Goal: Find specific page/section: Find specific page/section

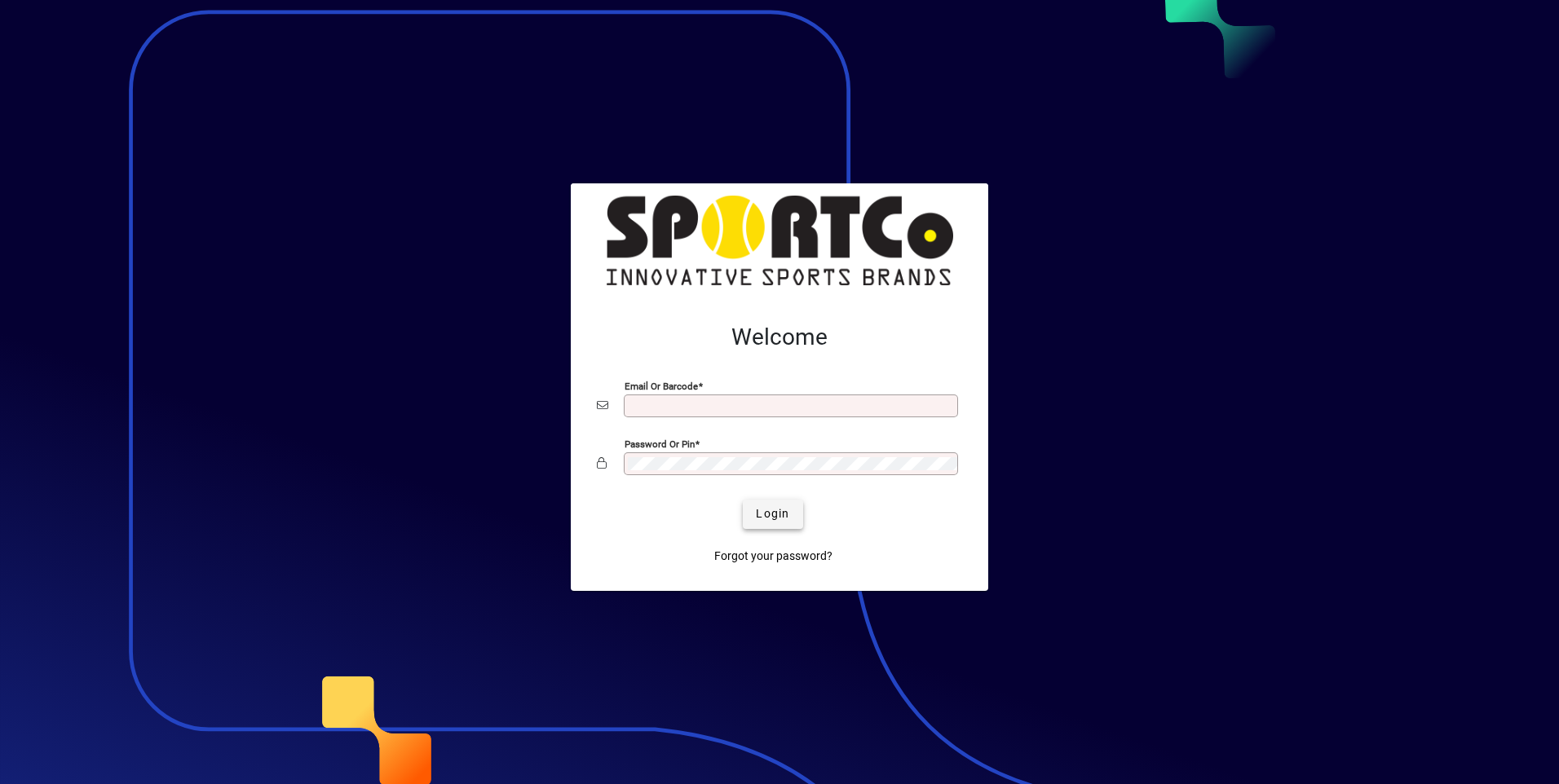
type input "**********"
click at [765, 517] on span "Login" at bounding box center [773, 513] width 34 height 17
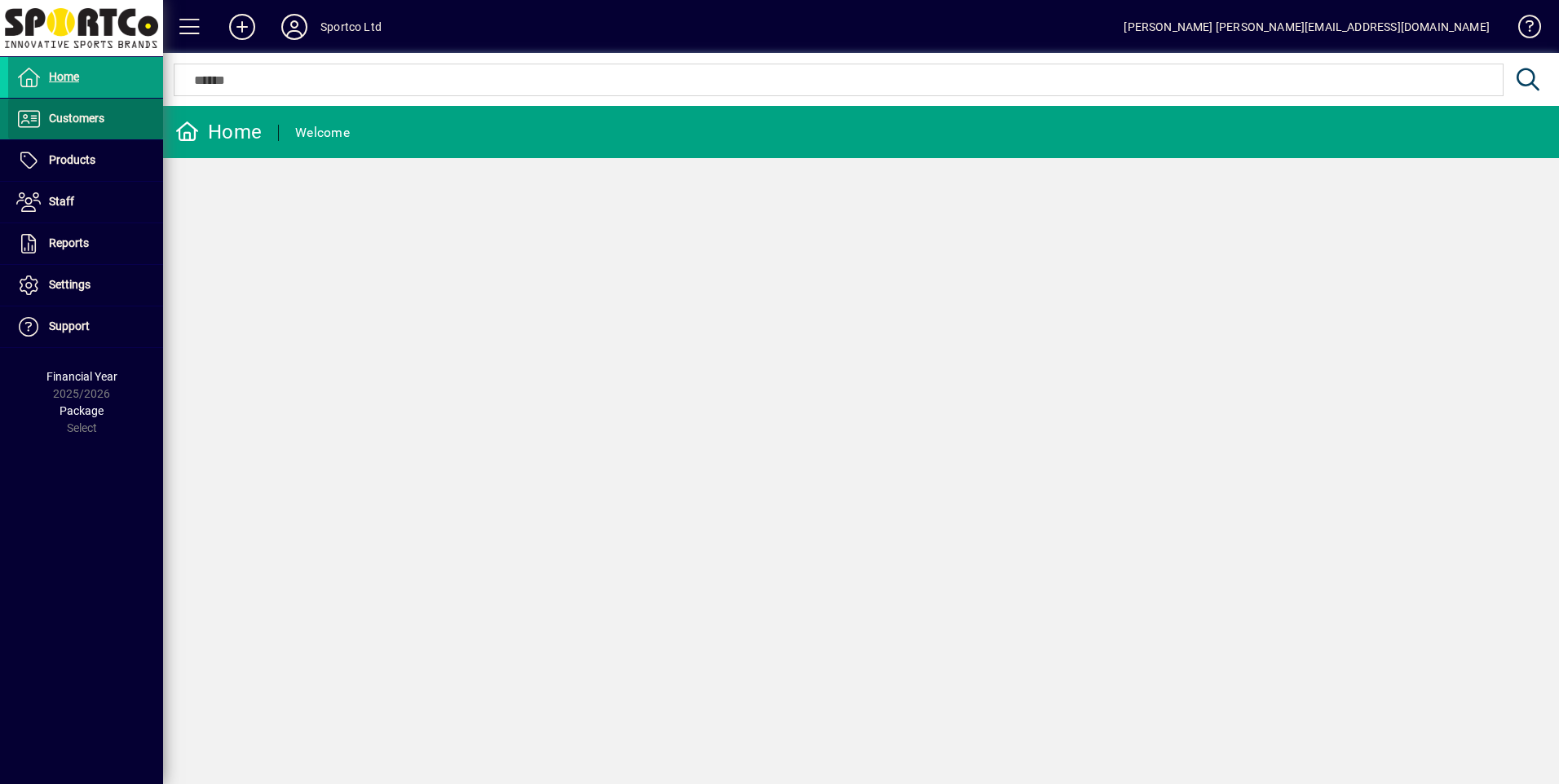
click at [69, 122] on span "Customers" at bounding box center [77, 117] width 55 height 13
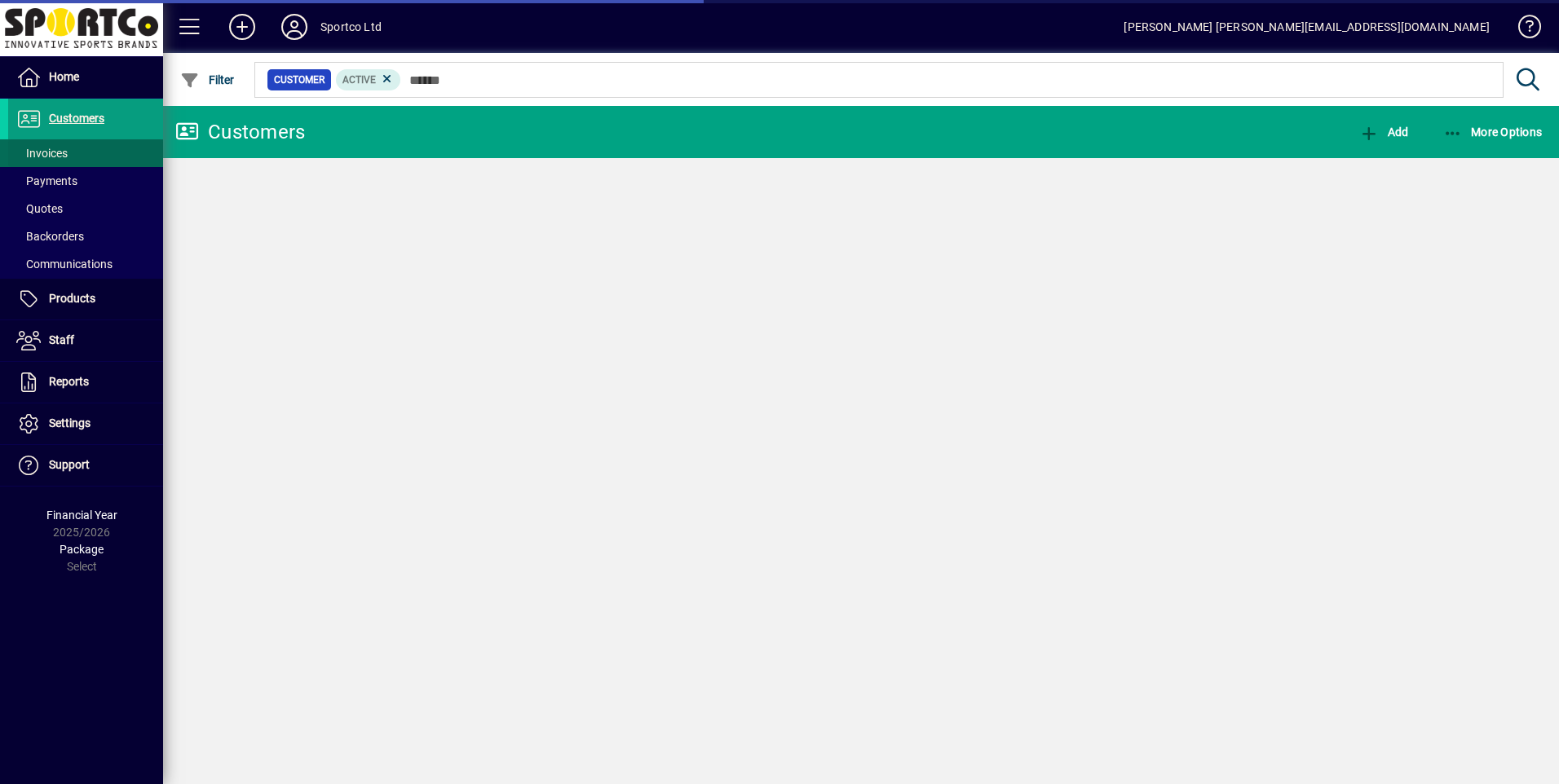
click at [53, 152] on span "Invoices" at bounding box center [42, 153] width 51 height 13
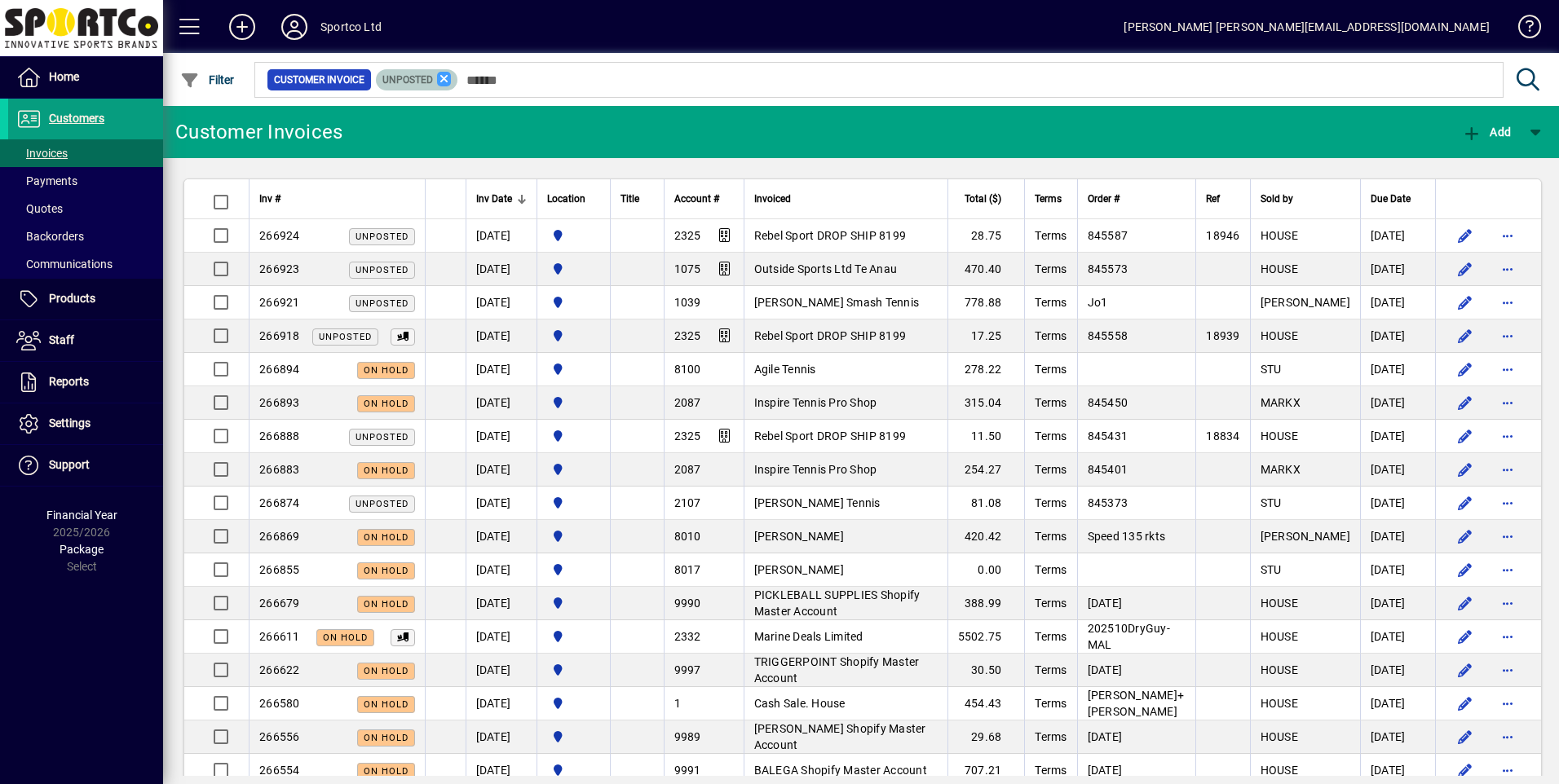
click at [446, 76] on icon at bounding box center [443, 79] width 15 height 15
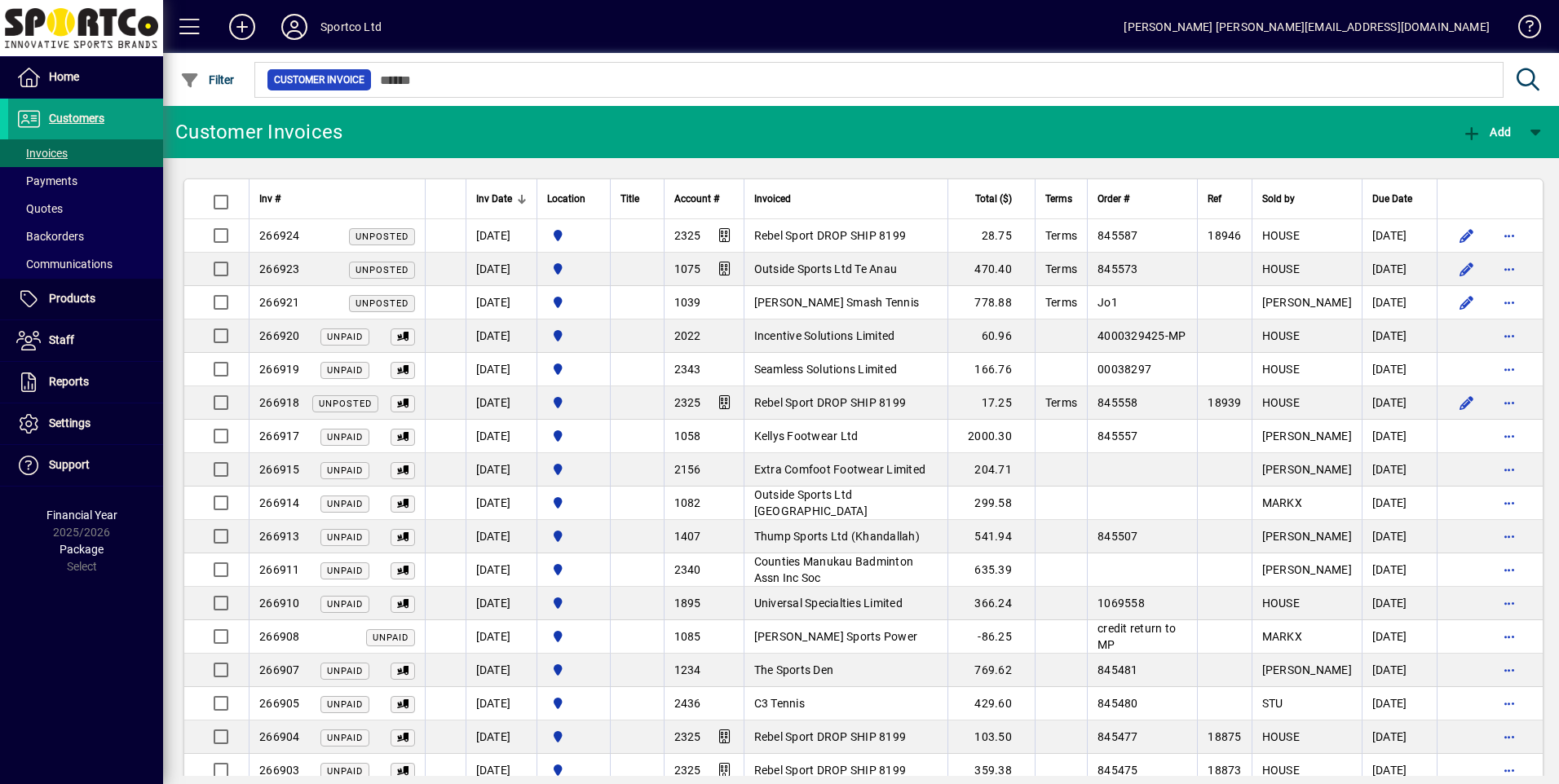
click at [801, 295] on span "[PERSON_NAME] Smash Tennis" at bounding box center [837, 301] width 166 height 13
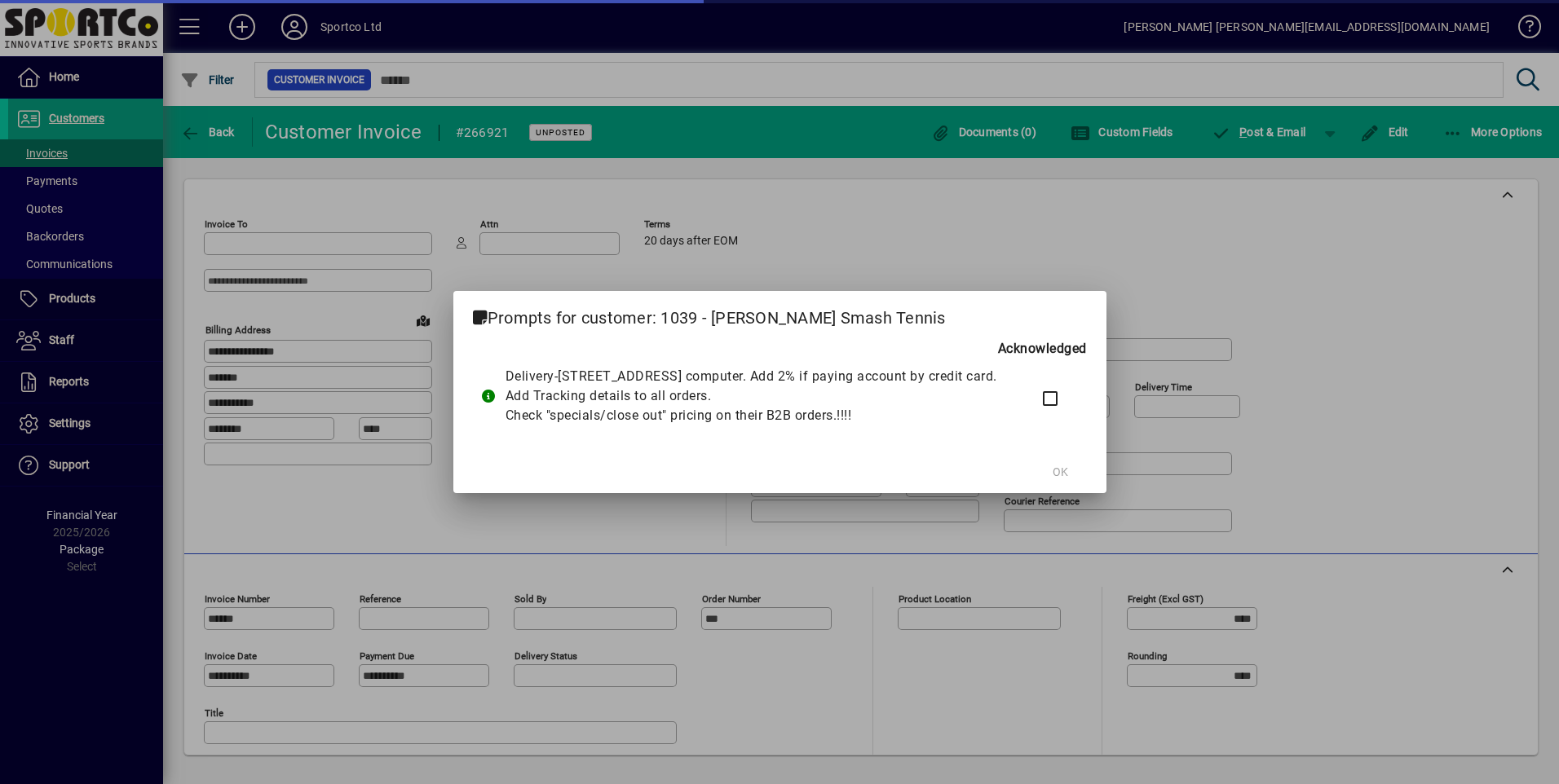
type input "**********"
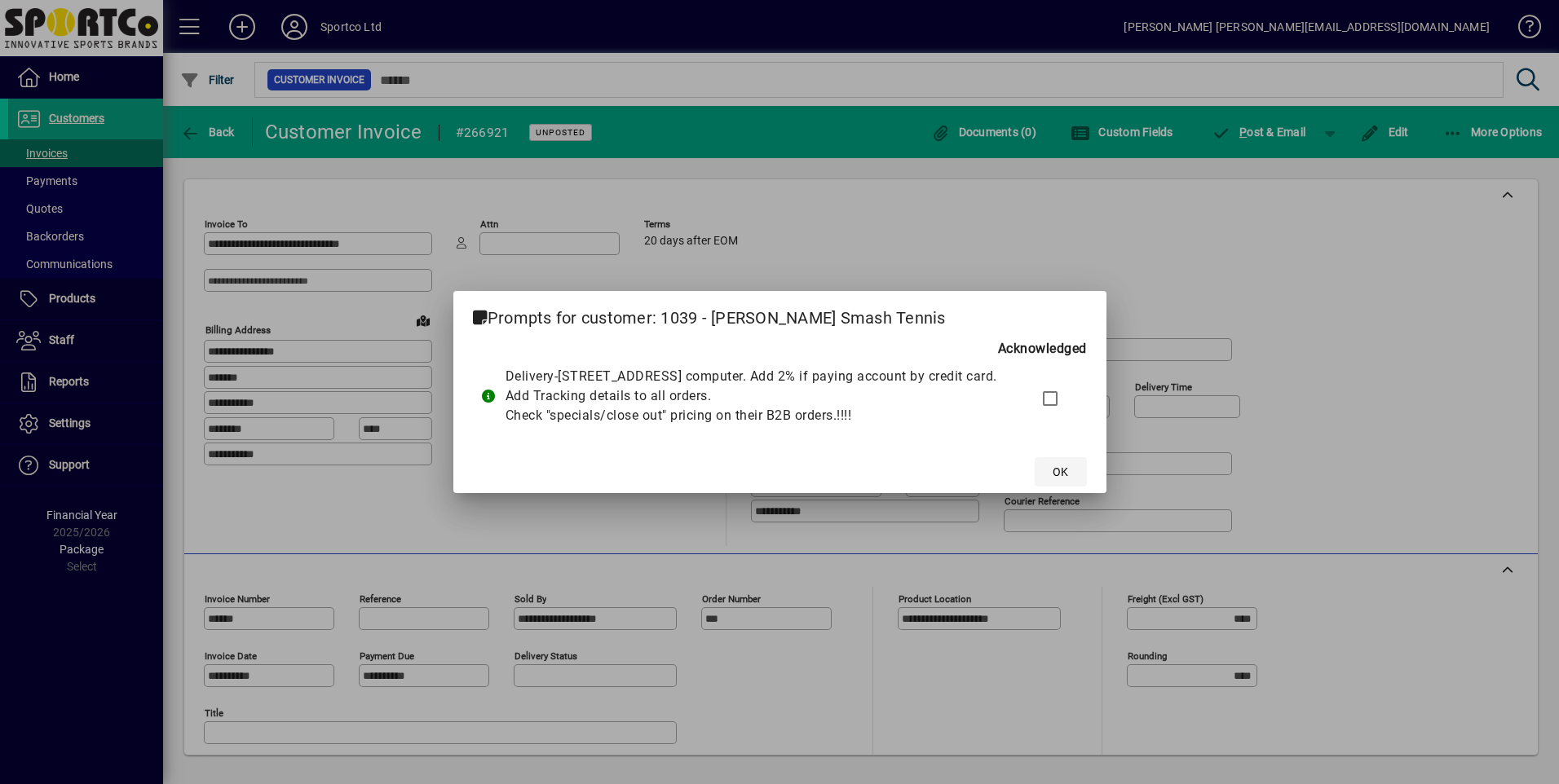
click at [1068, 481] on span "OK" at bounding box center [1060, 472] width 16 height 17
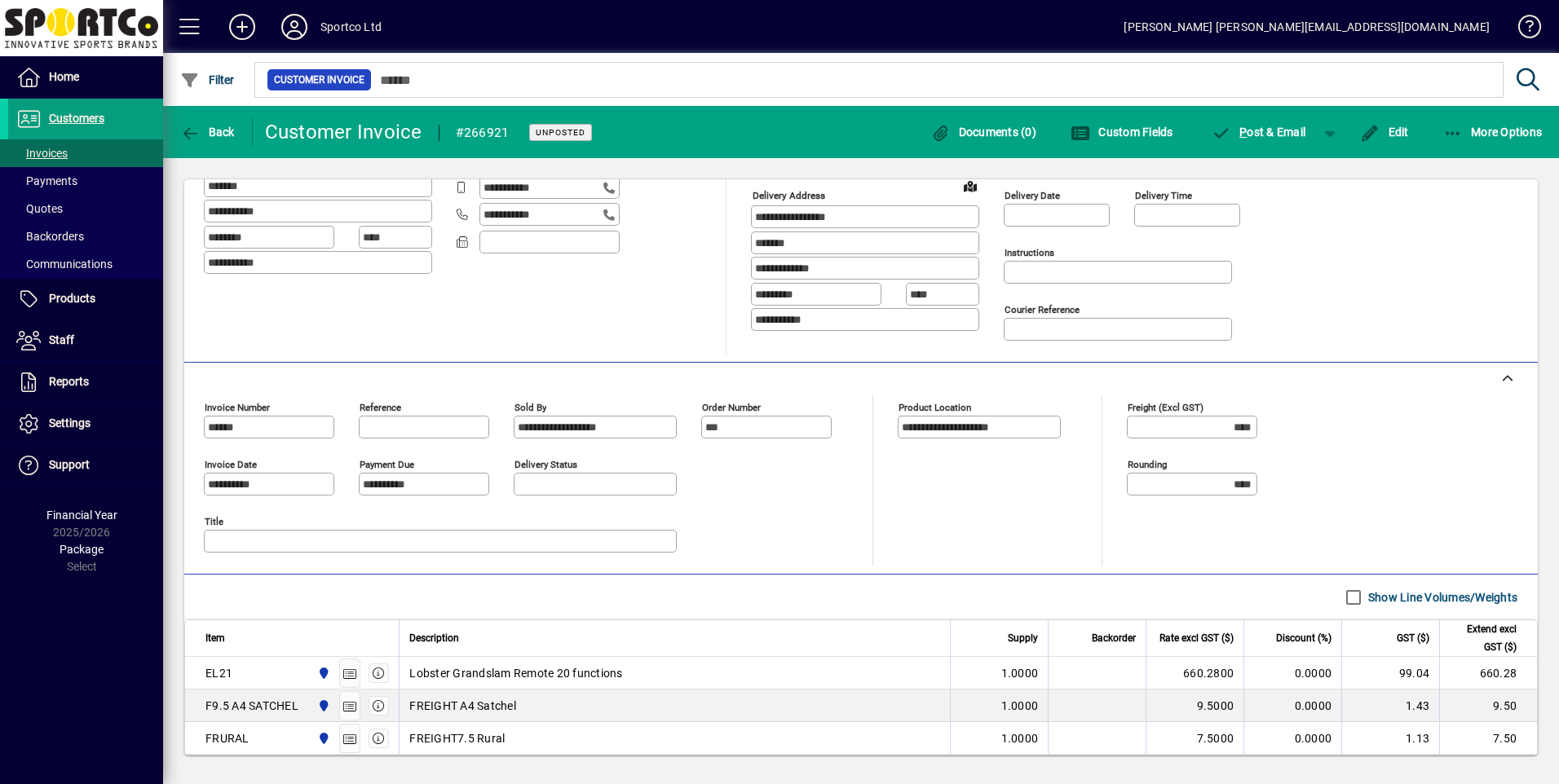
scroll to position [375, 0]
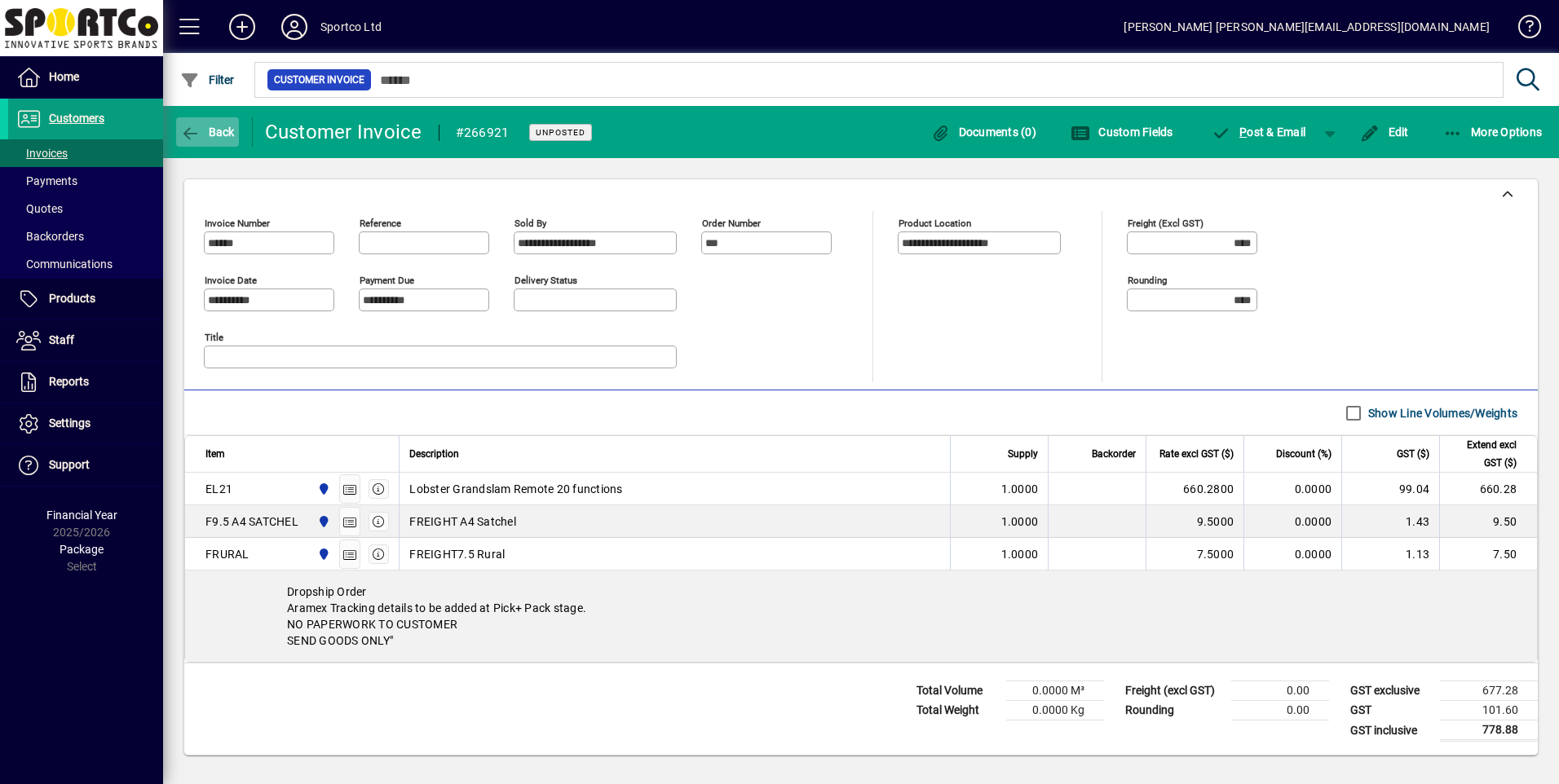
click at [194, 120] on span "button" at bounding box center [208, 132] width 63 height 39
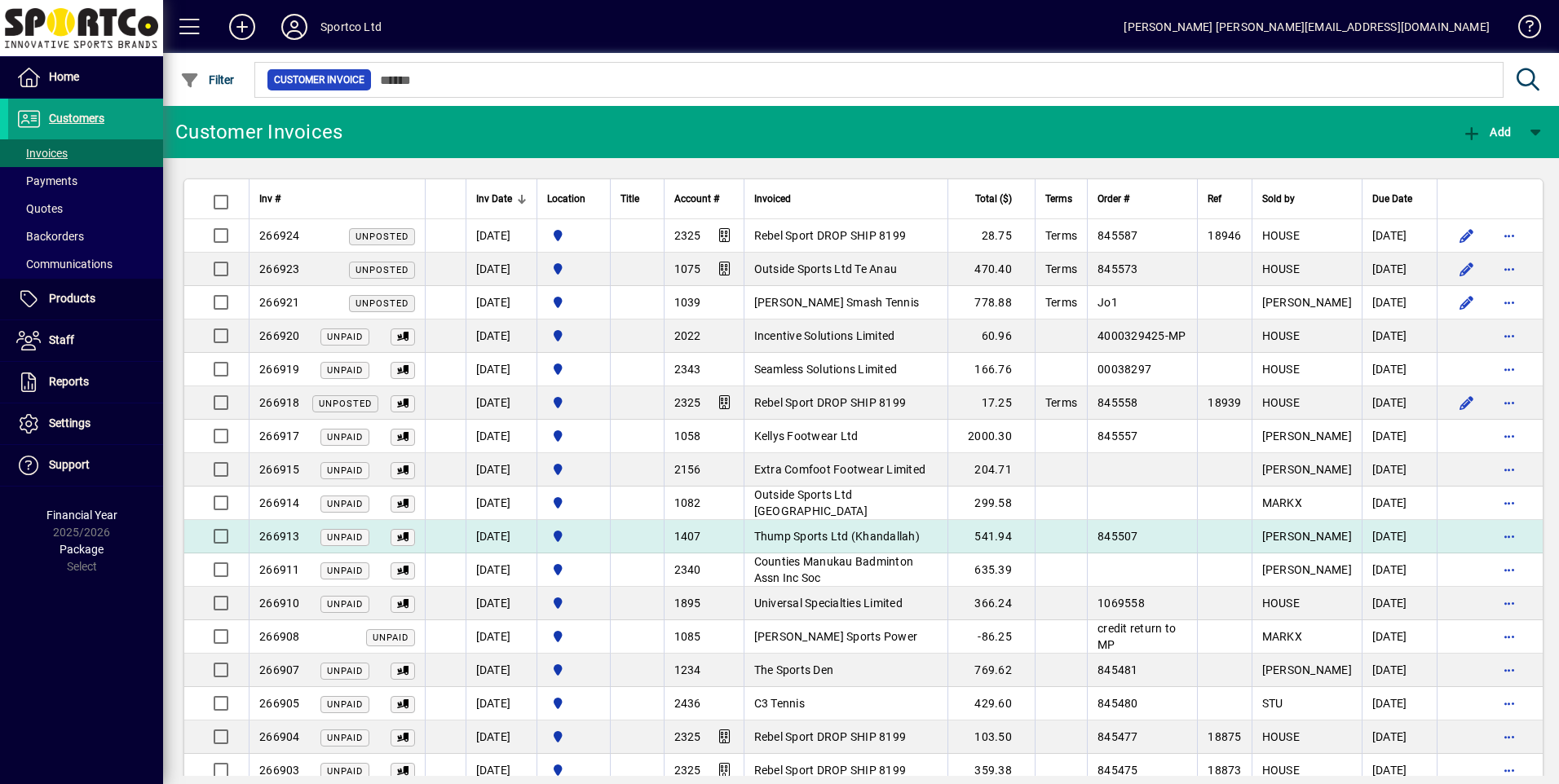
click at [819, 541] on span "Thump Sports Ltd (Khandallah)" at bounding box center [837, 536] width 166 height 13
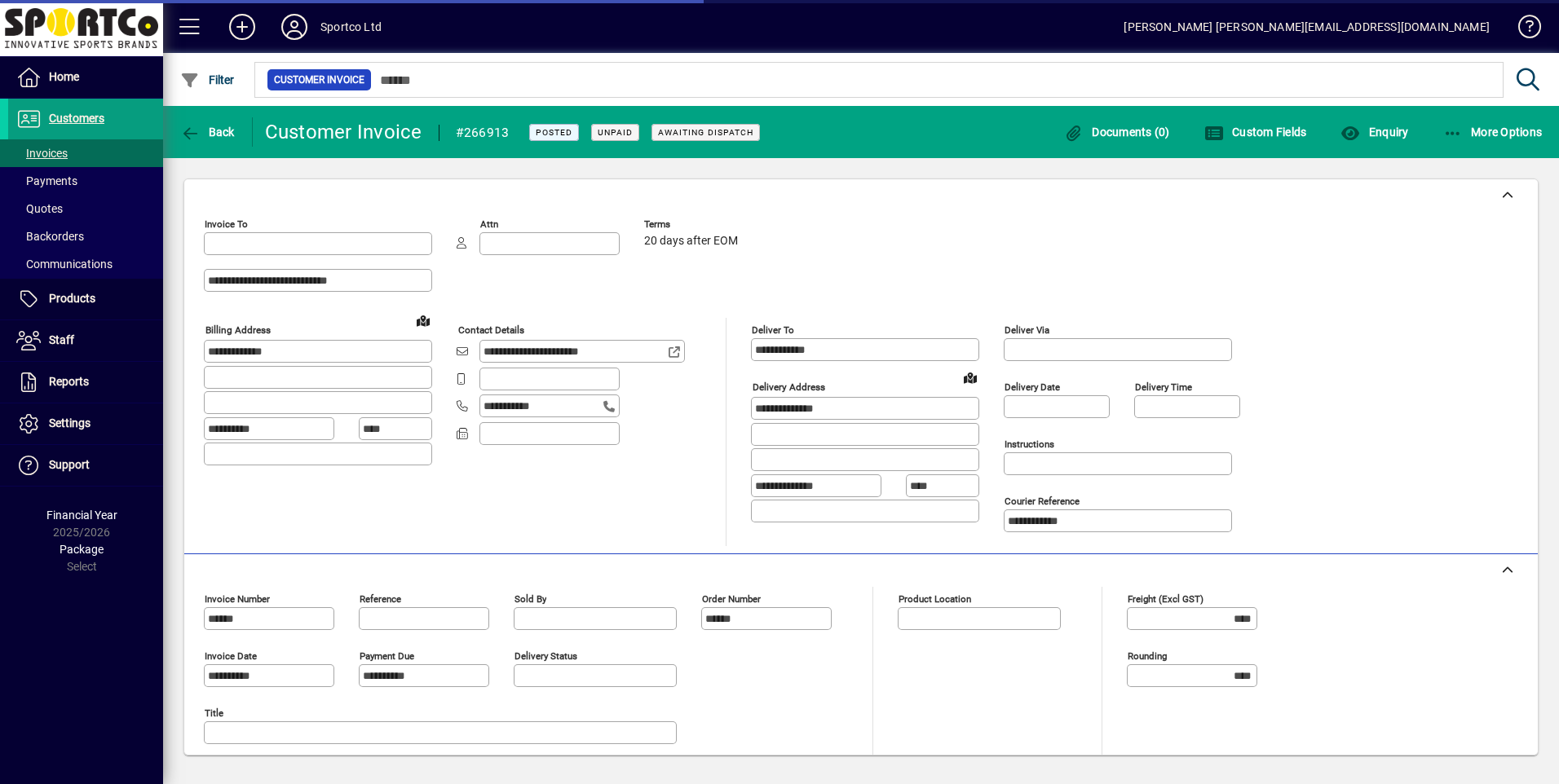
type input "**********"
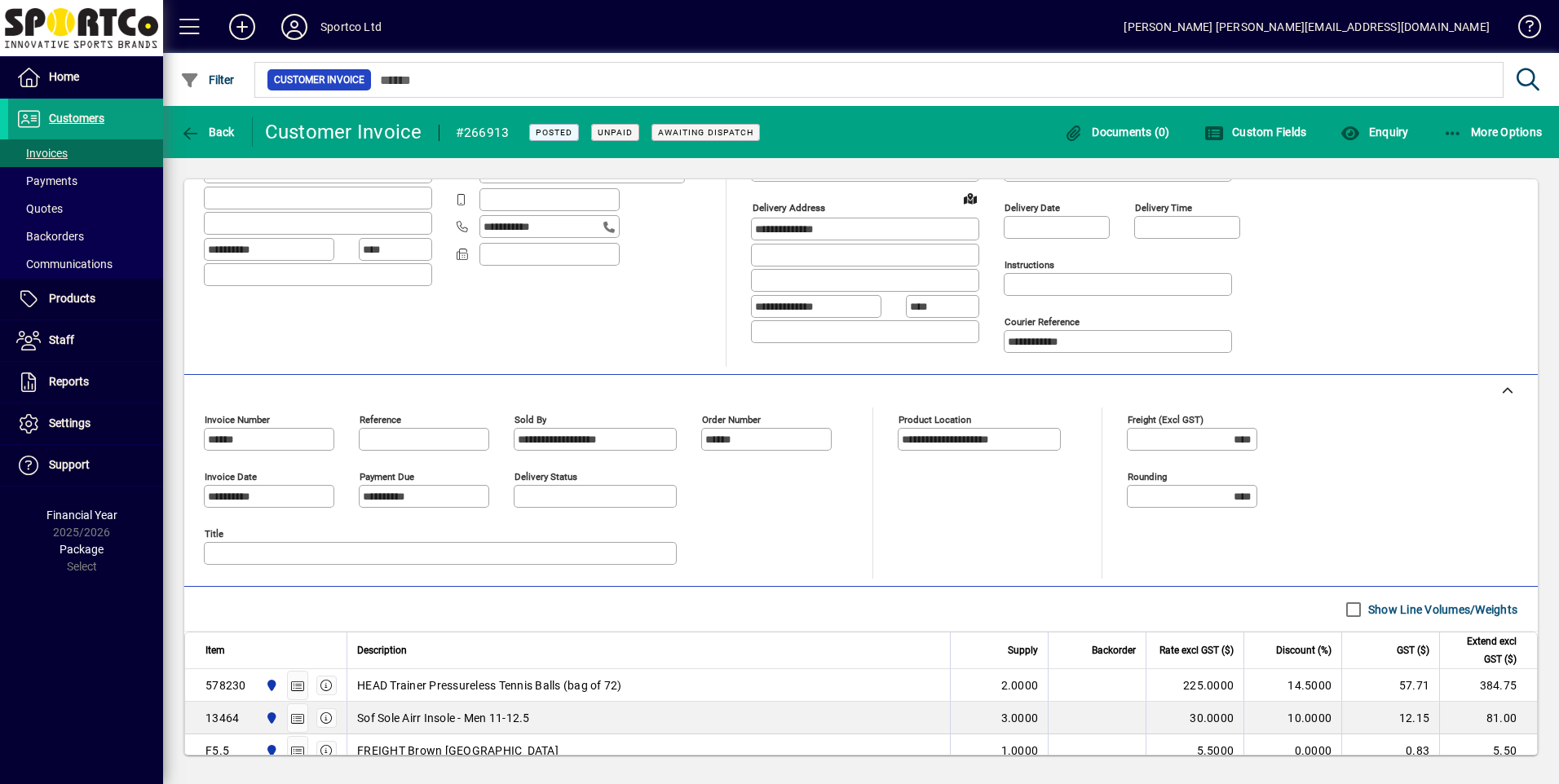
scroll to position [375, 0]
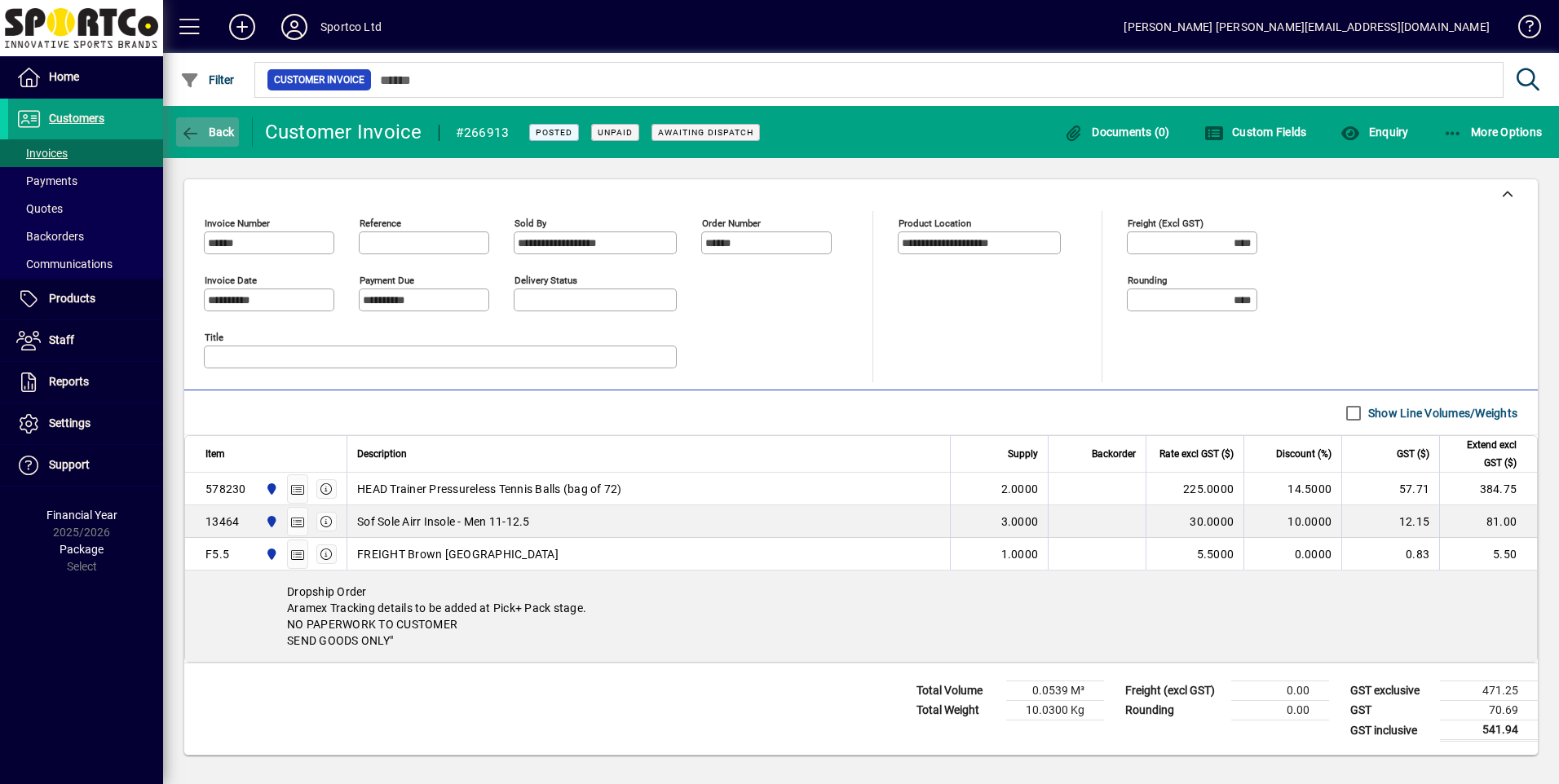
click at [198, 133] on icon "button" at bounding box center [190, 133] width 21 height 17
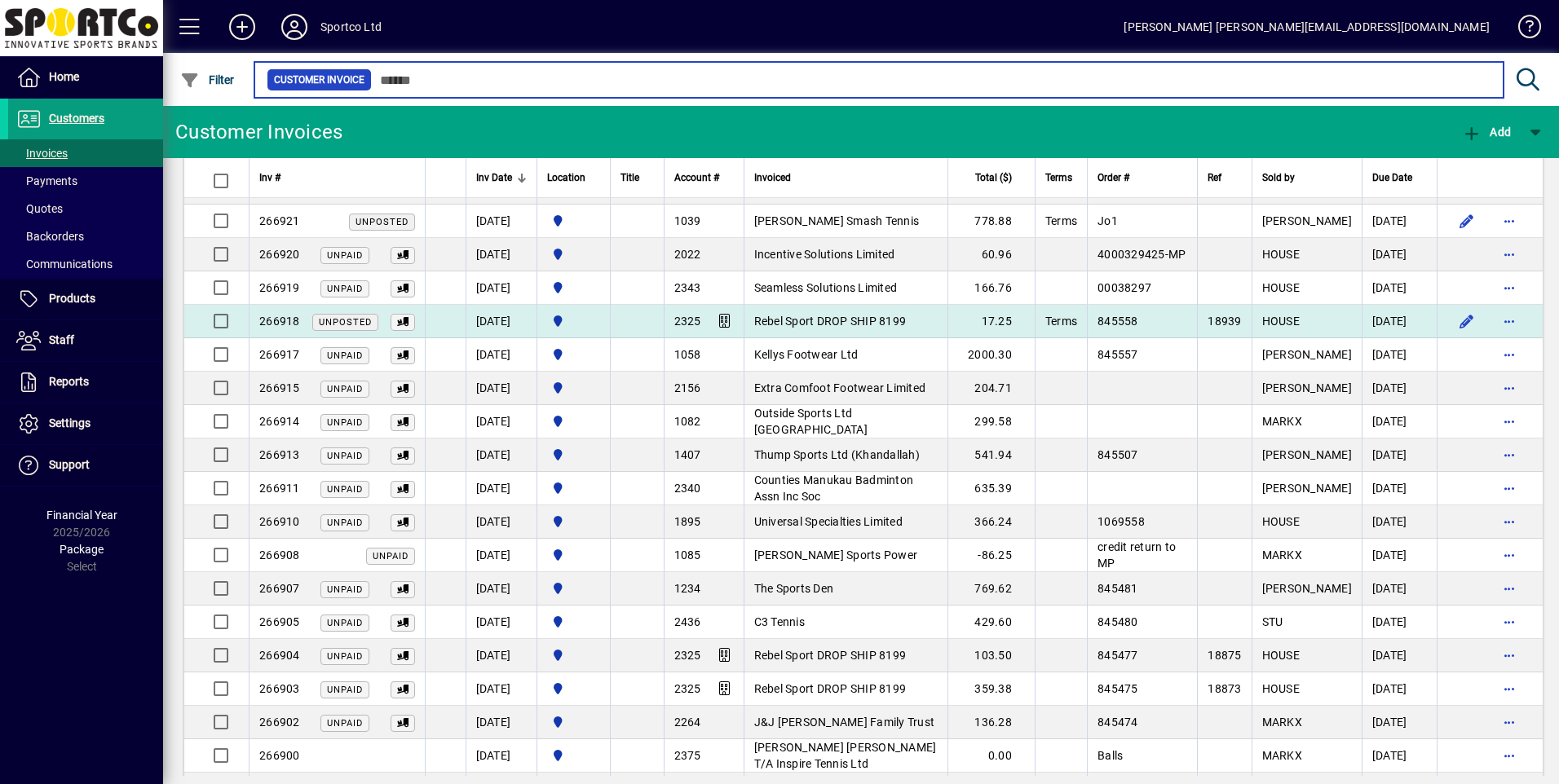
scroll to position [163, 0]
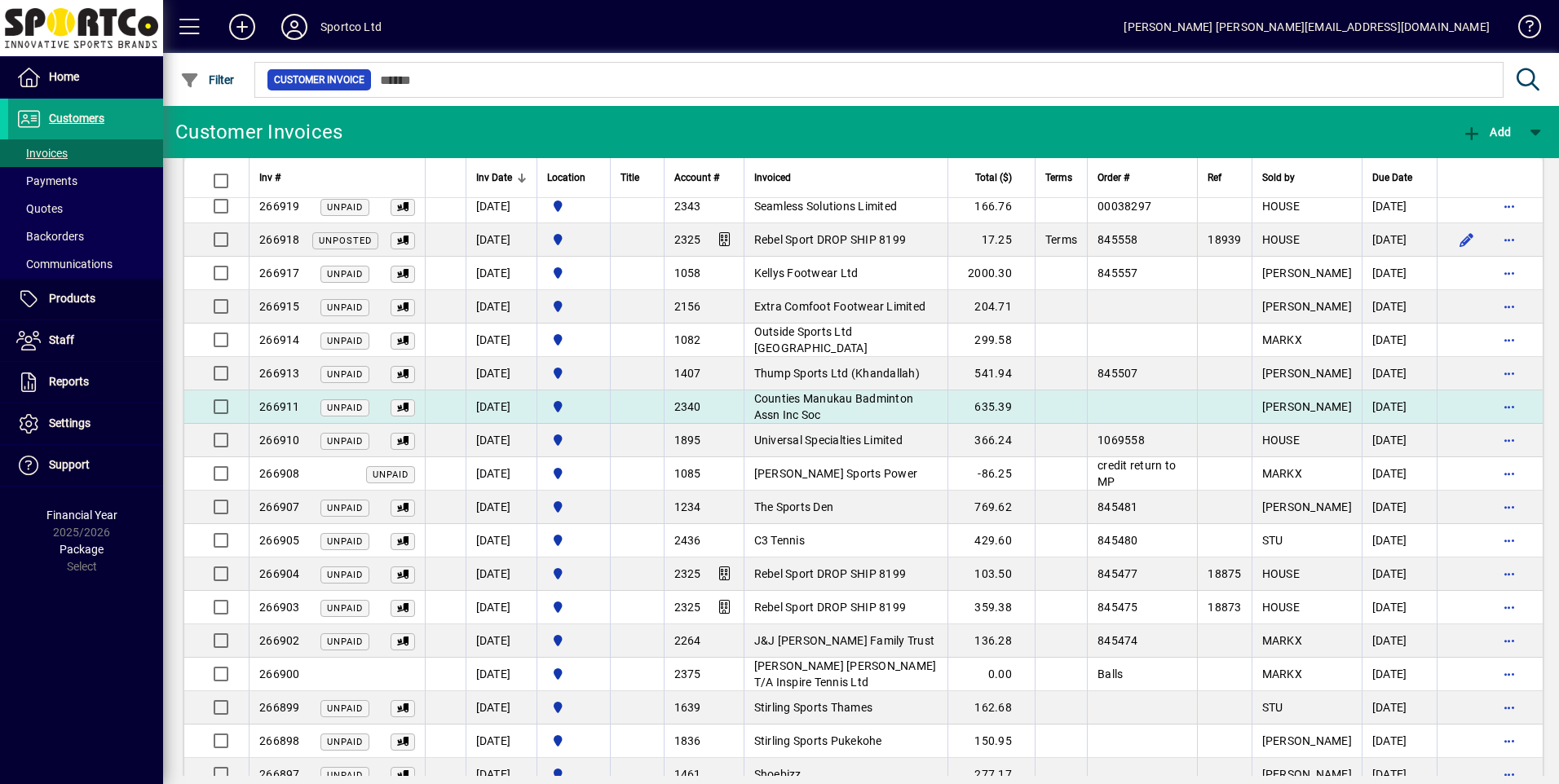
click at [843, 400] on span "Counties Manukau Badminton Assn Inc Soc" at bounding box center [834, 407] width 160 height 30
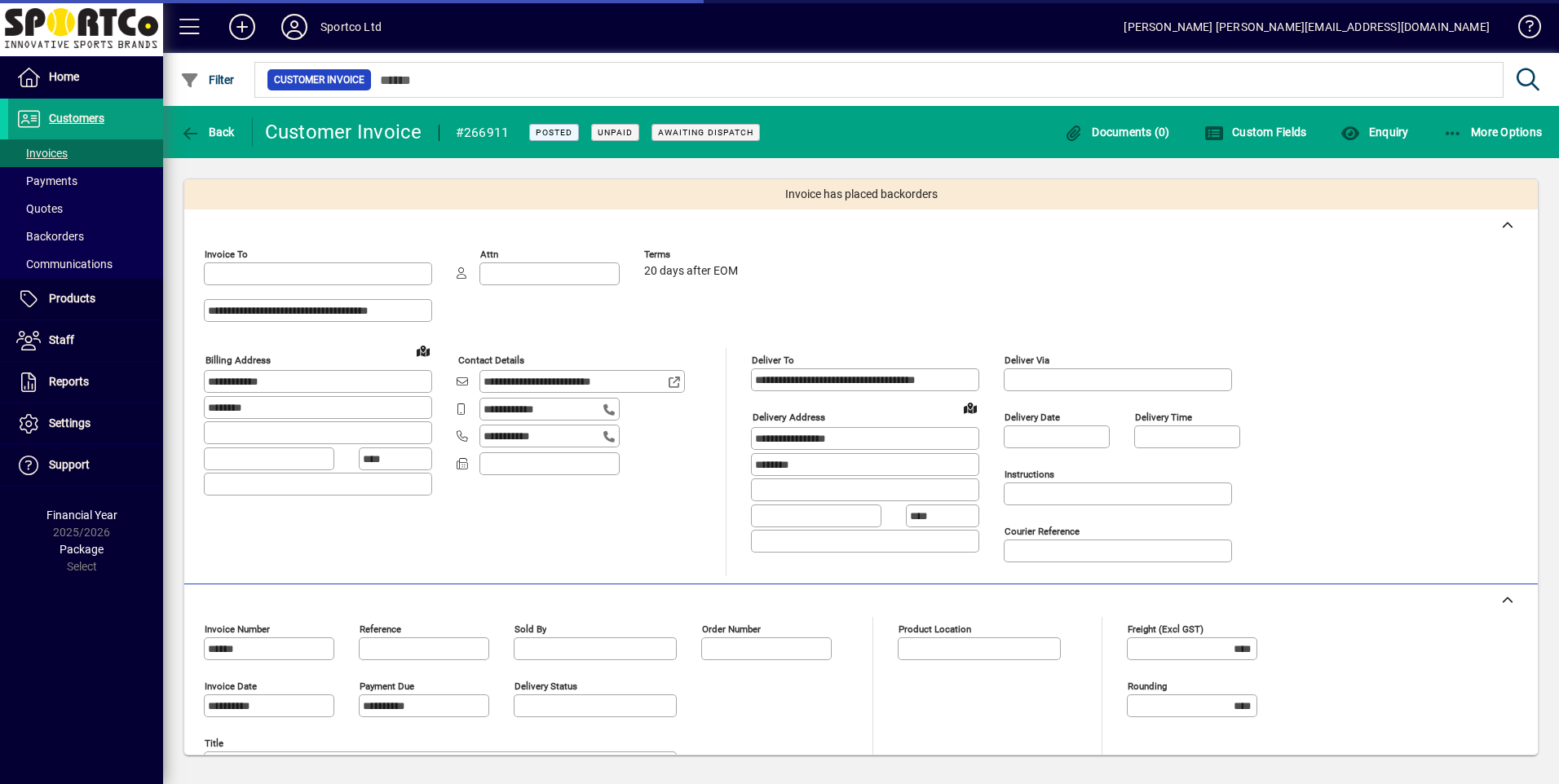
type input "**********"
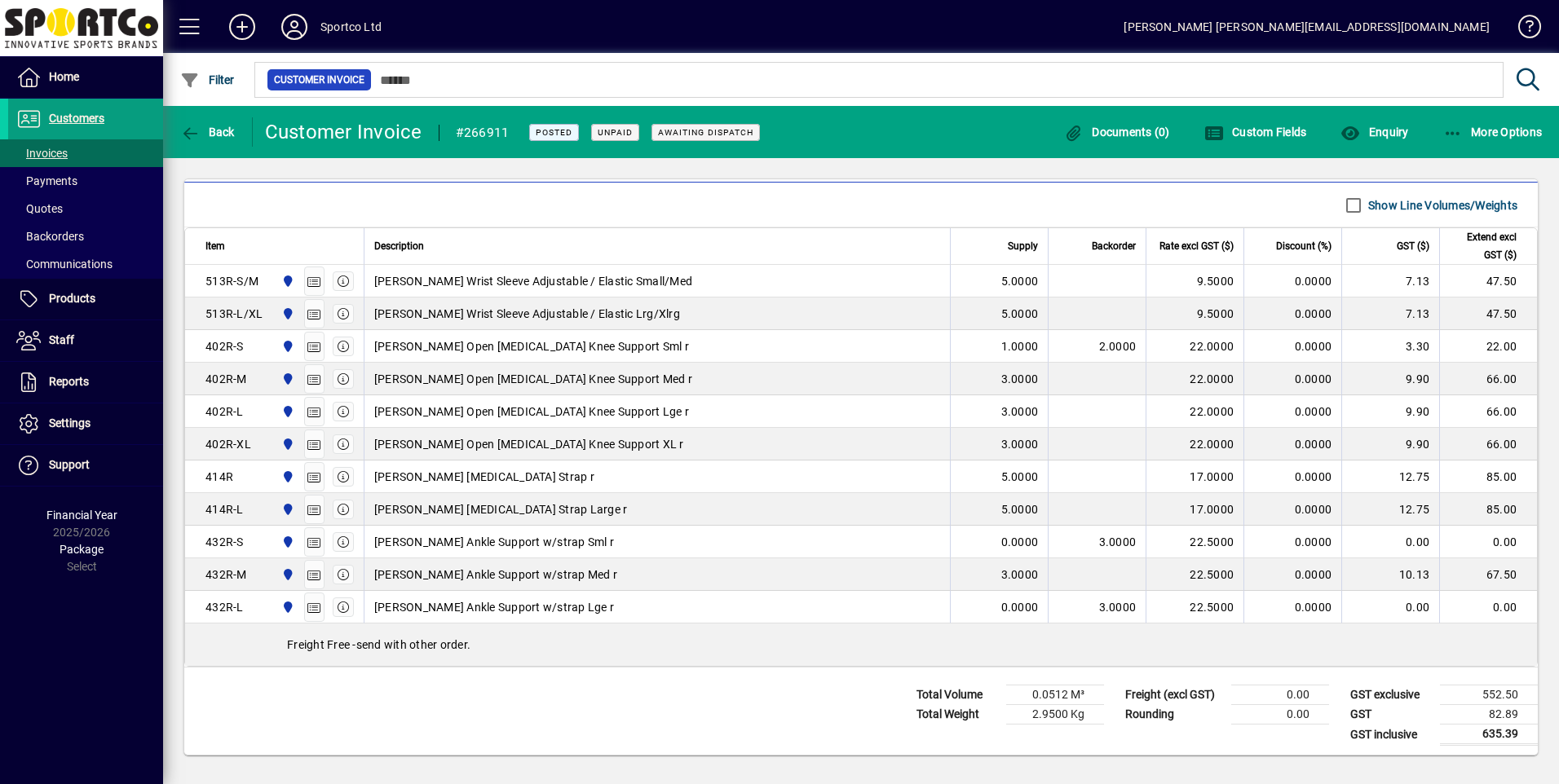
scroll to position [618, 0]
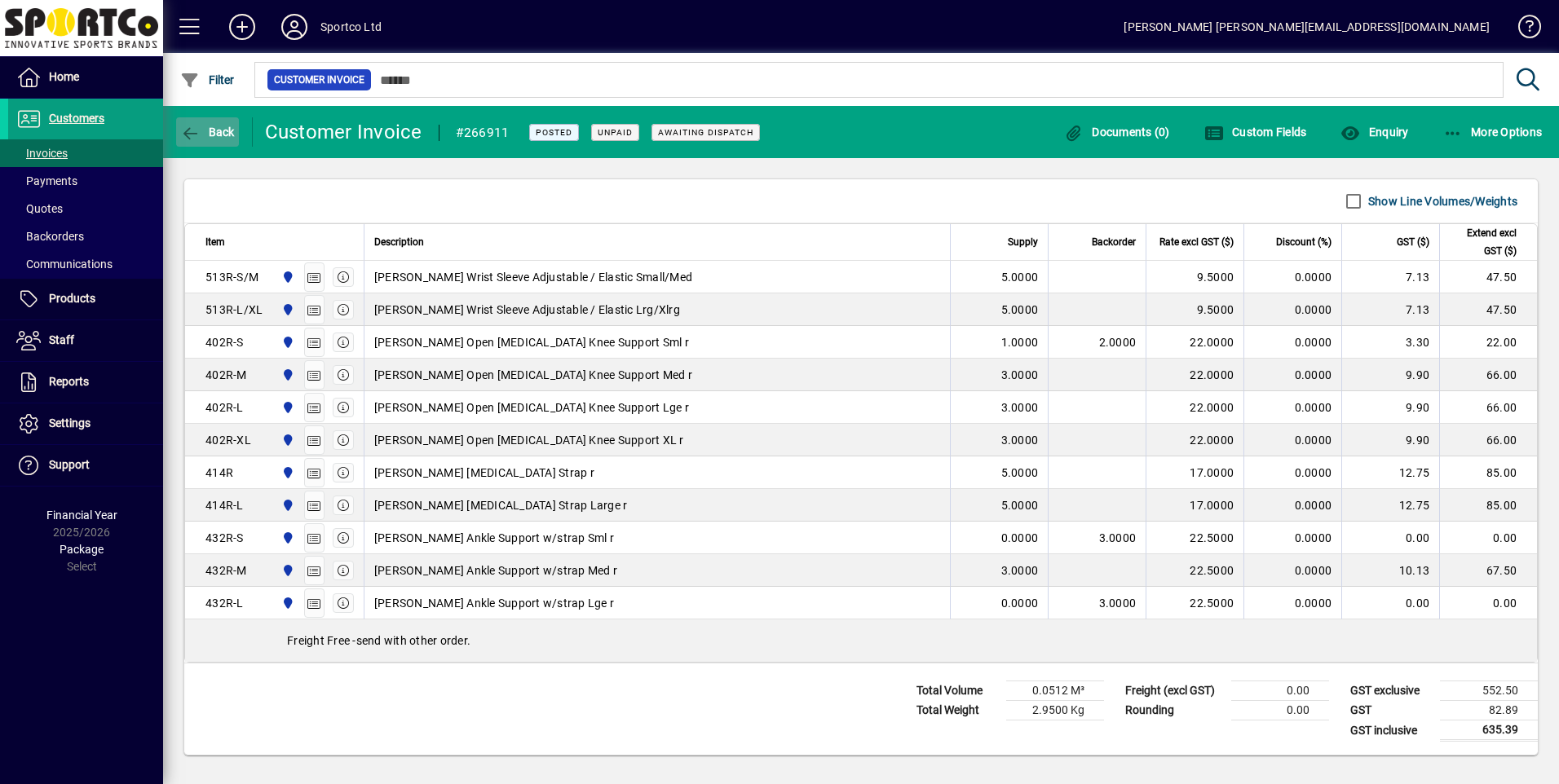
click at [203, 140] on span "button" at bounding box center [208, 132] width 63 height 39
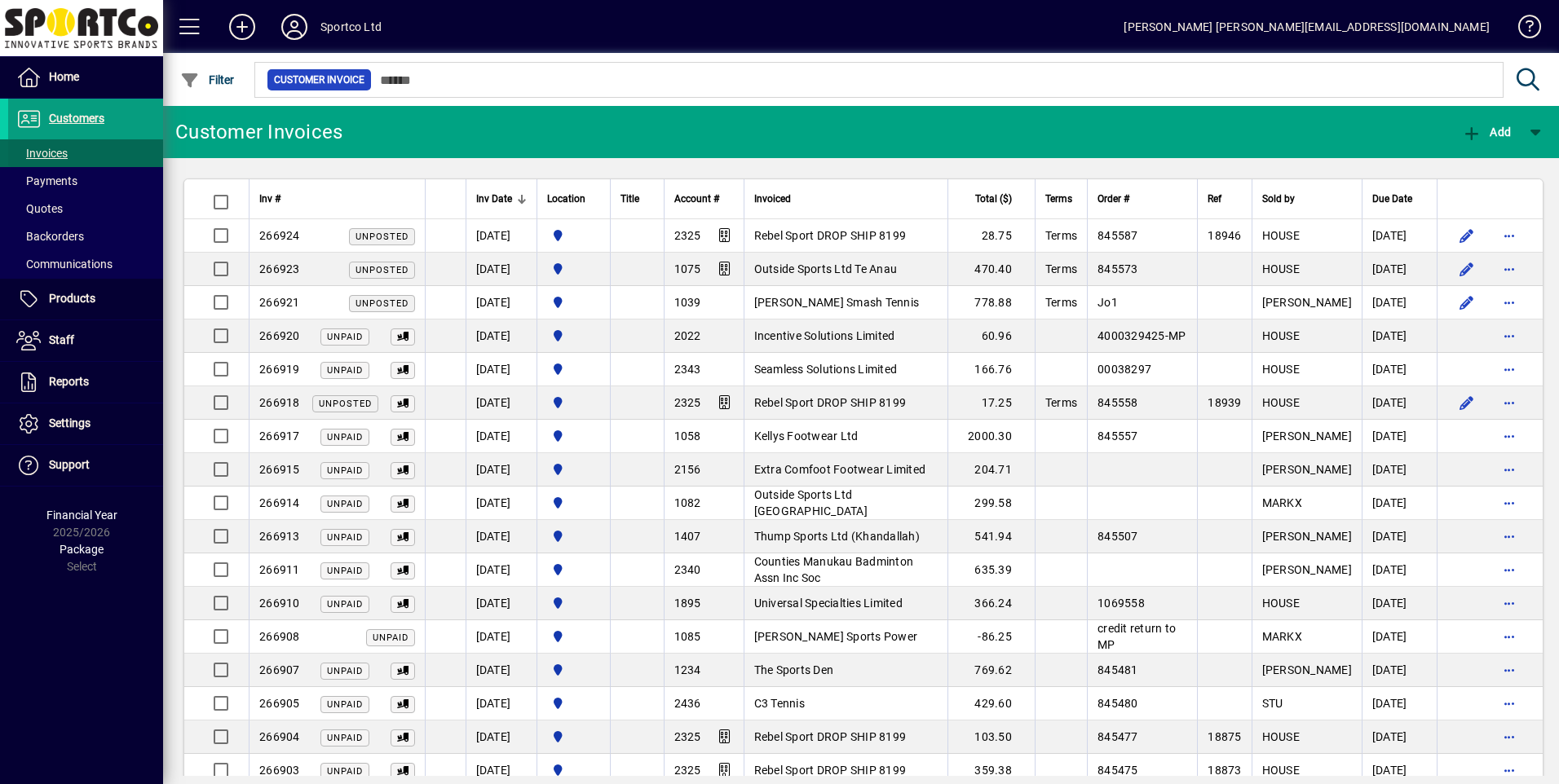
click at [68, 144] on span at bounding box center [85, 154] width 155 height 39
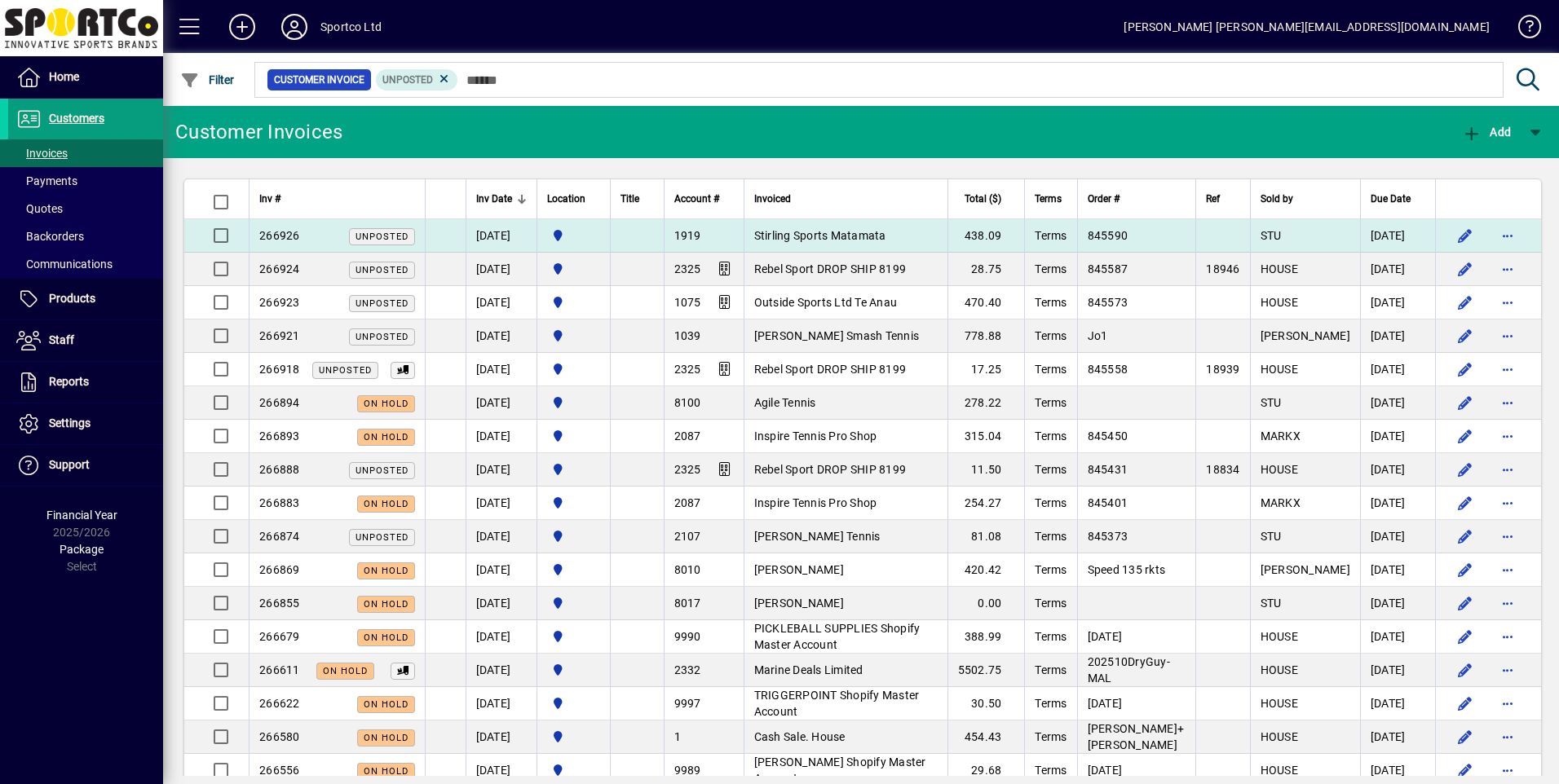
click at [835, 242] on td "Stirling Sports Matamata" at bounding box center [845, 236] width 204 height 33
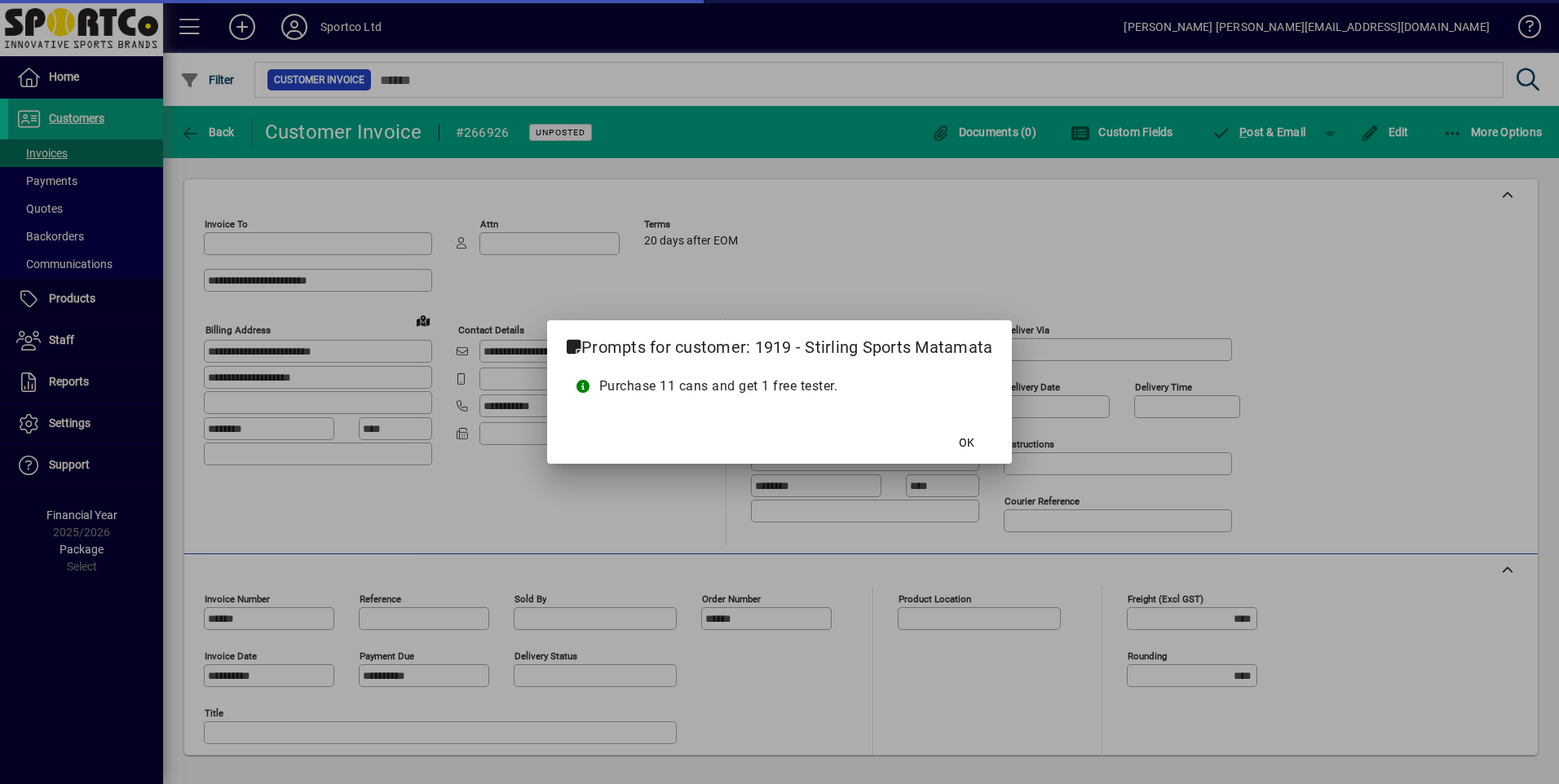
type input "**********"
click at [935, 434] on mat-dialog-actions "OK" at bounding box center [780, 442] width 465 height 43
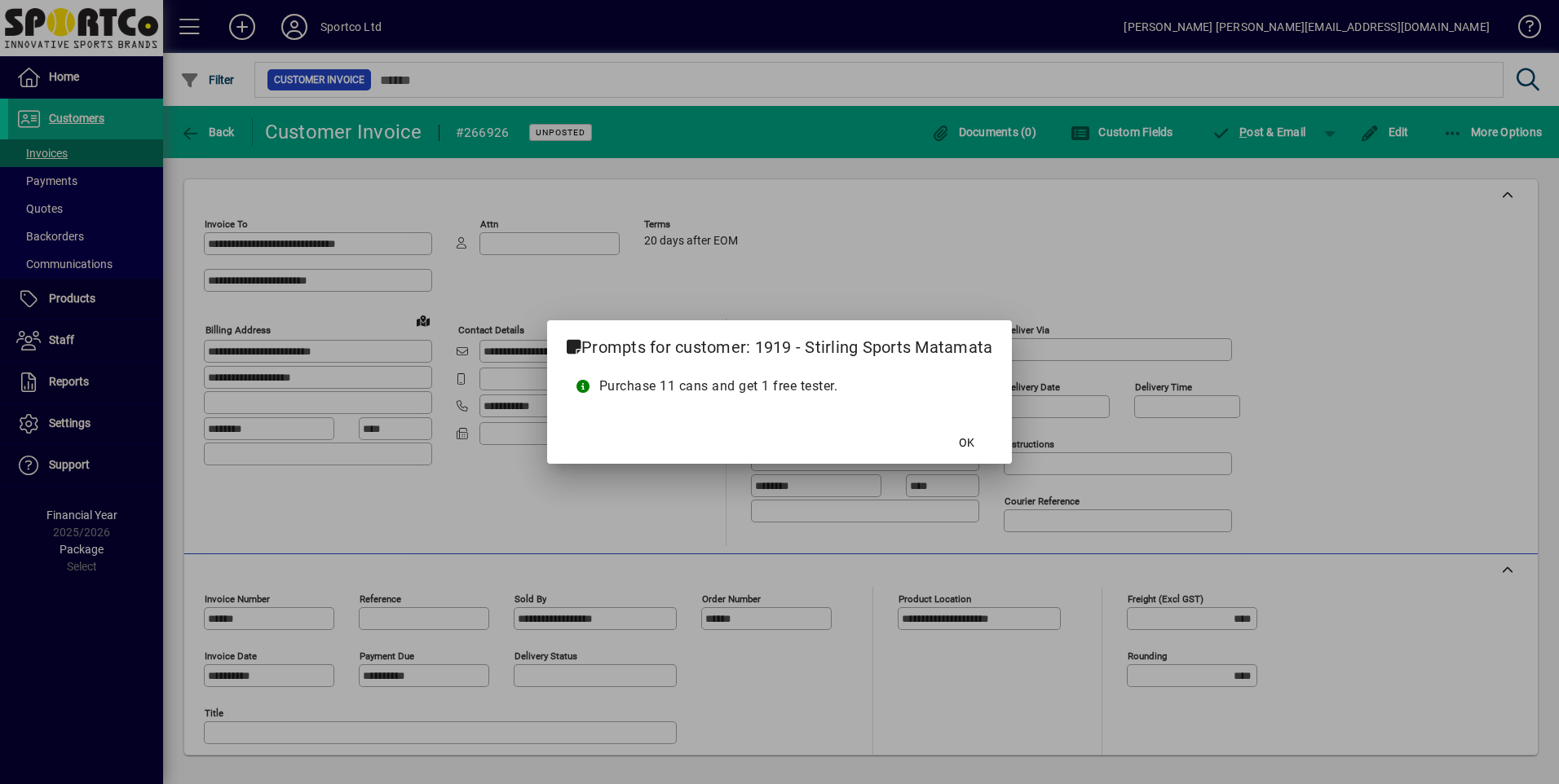
click at [937, 436] on mat-dialog-actions "OK" at bounding box center [780, 442] width 465 height 43
click at [946, 441] on span at bounding box center [966, 442] width 52 height 39
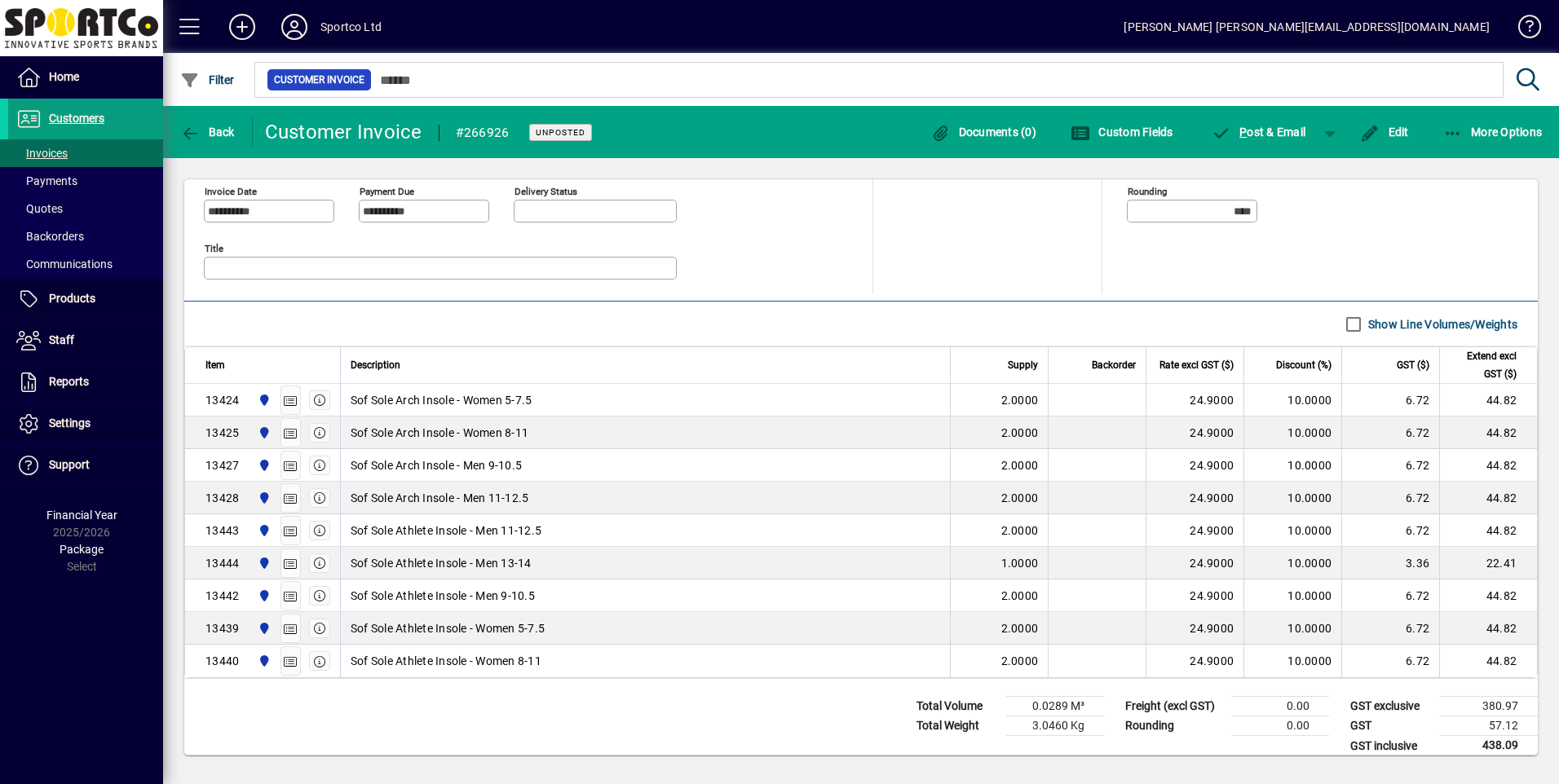
scroll to position [480, 0]
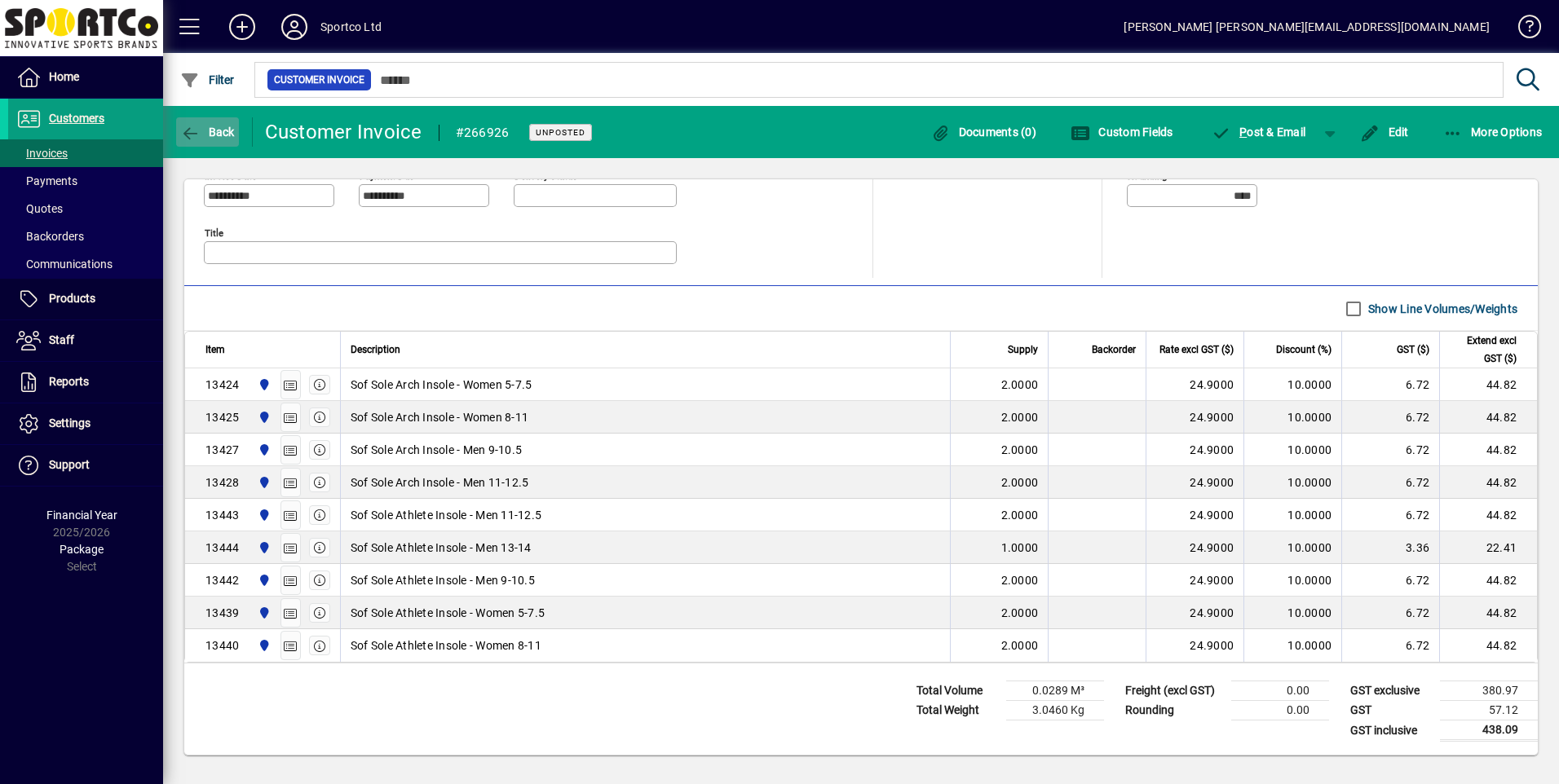
click at [212, 132] on span "Back" at bounding box center [207, 131] width 54 height 13
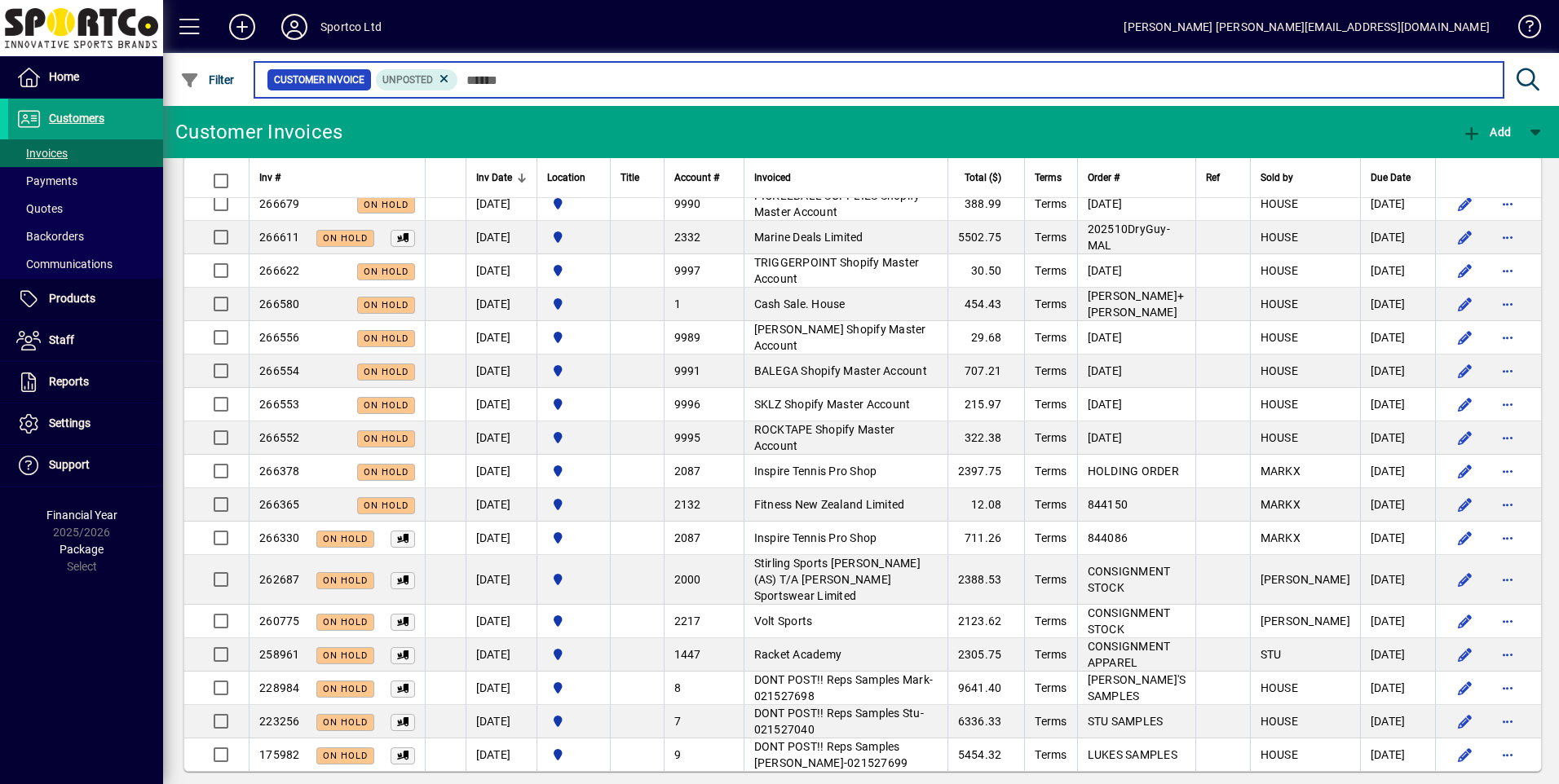
scroll to position [352, 0]
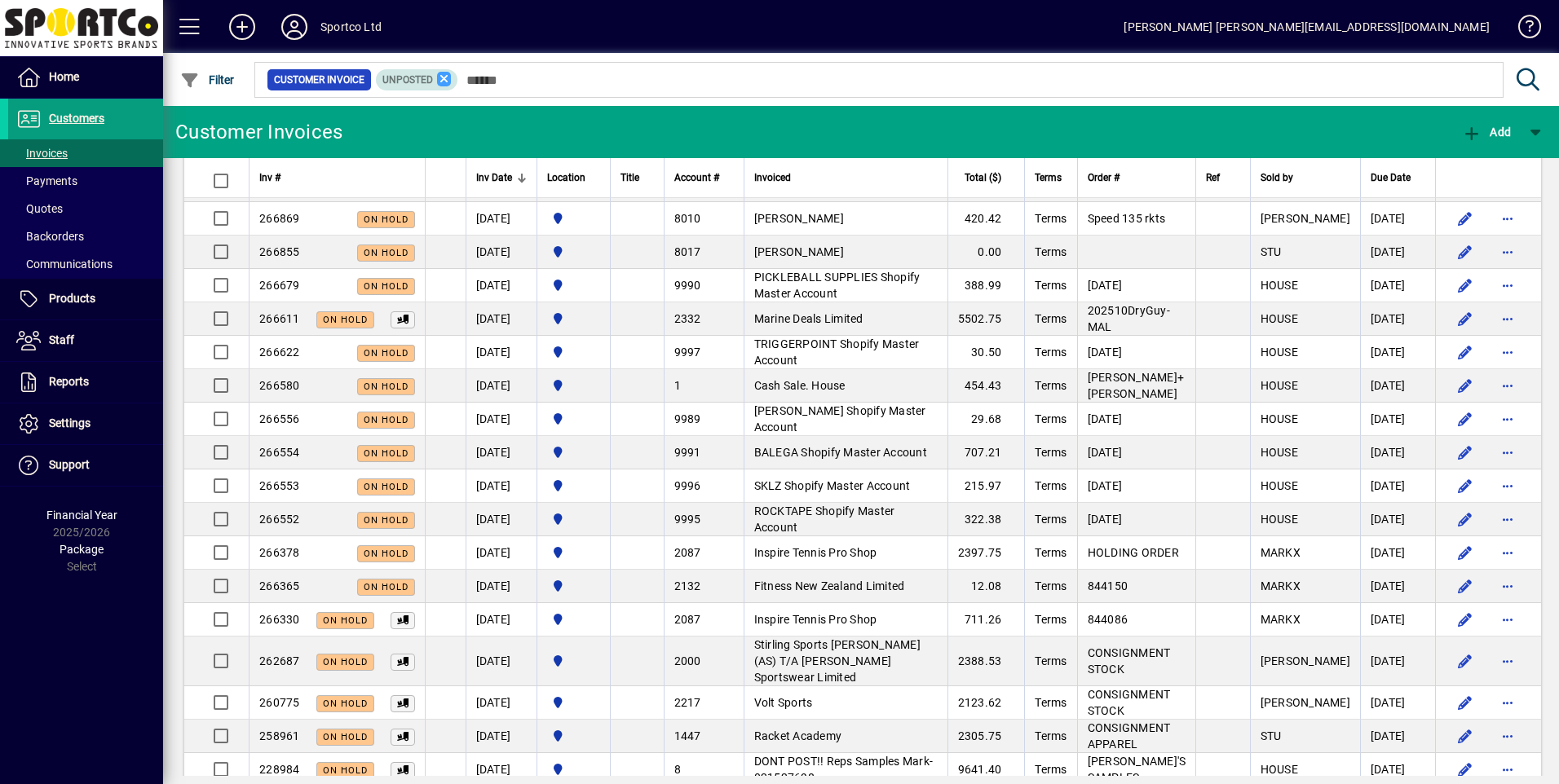
click at [442, 78] on icon at bounding box center [443, 79] width 15 height 15
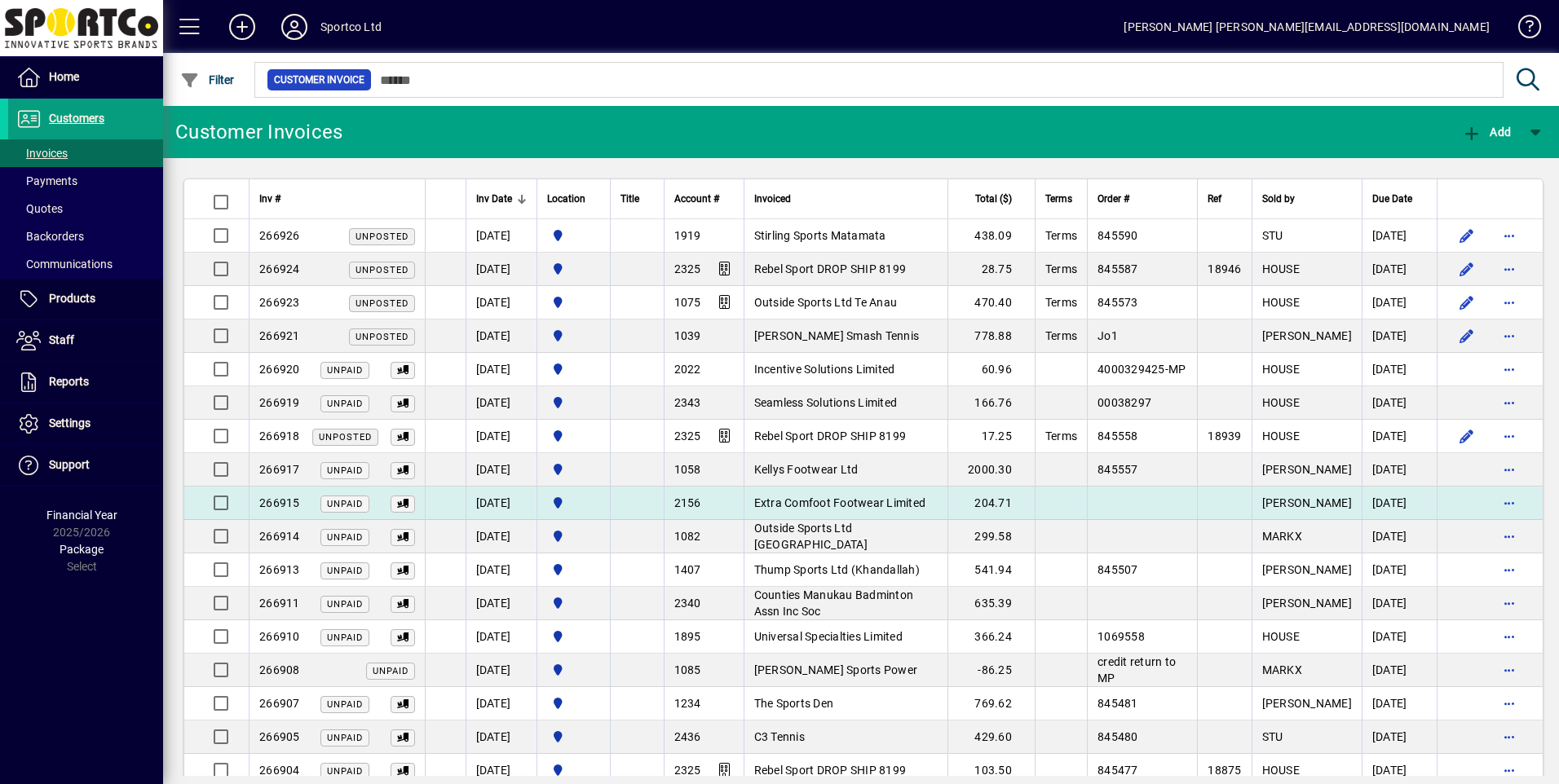
click at [826, 498] on span "Extra Comfoot Footwear Limited" at bounding box center [840, 502] width 172 height 13
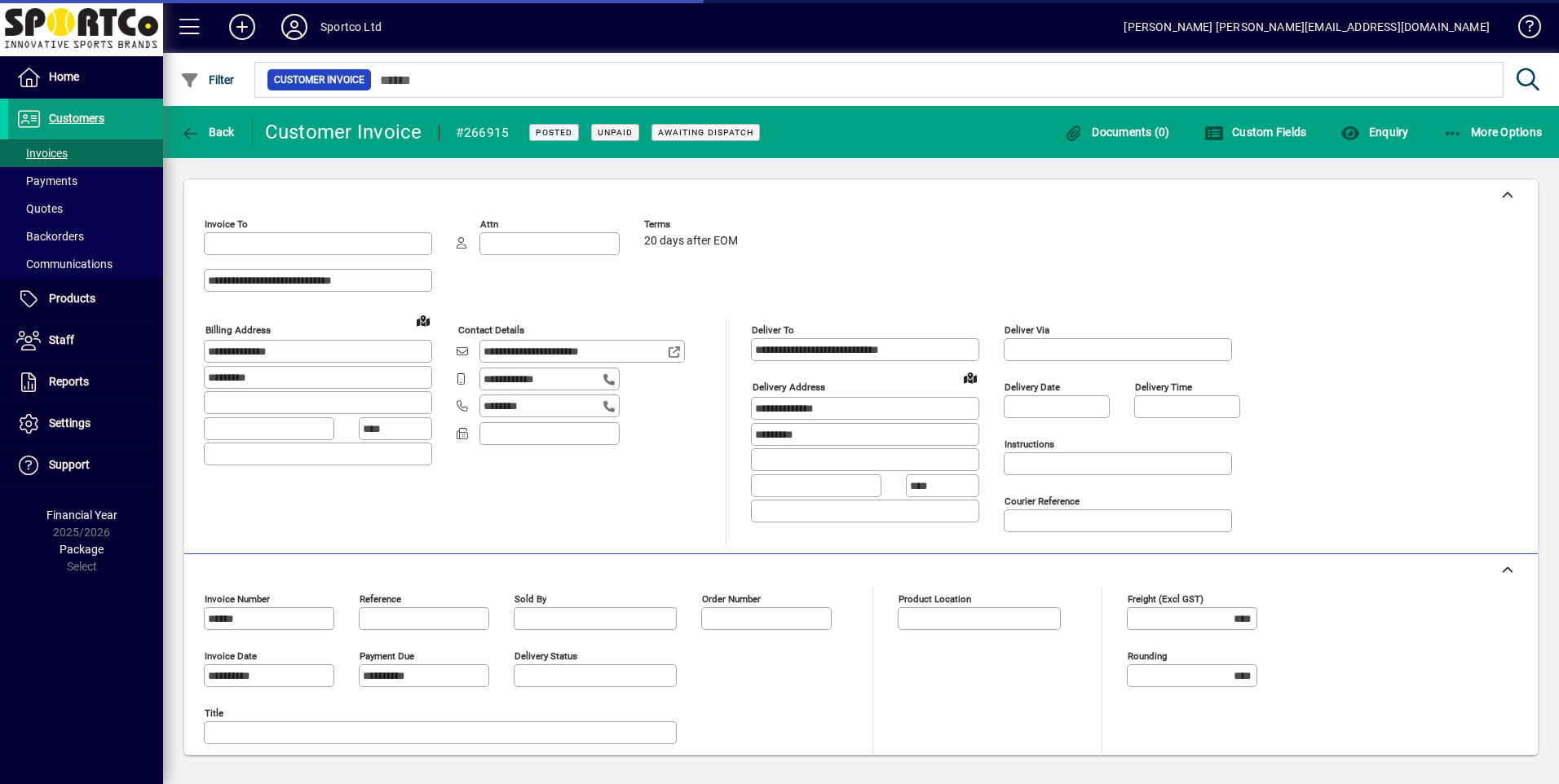
type input "**********"
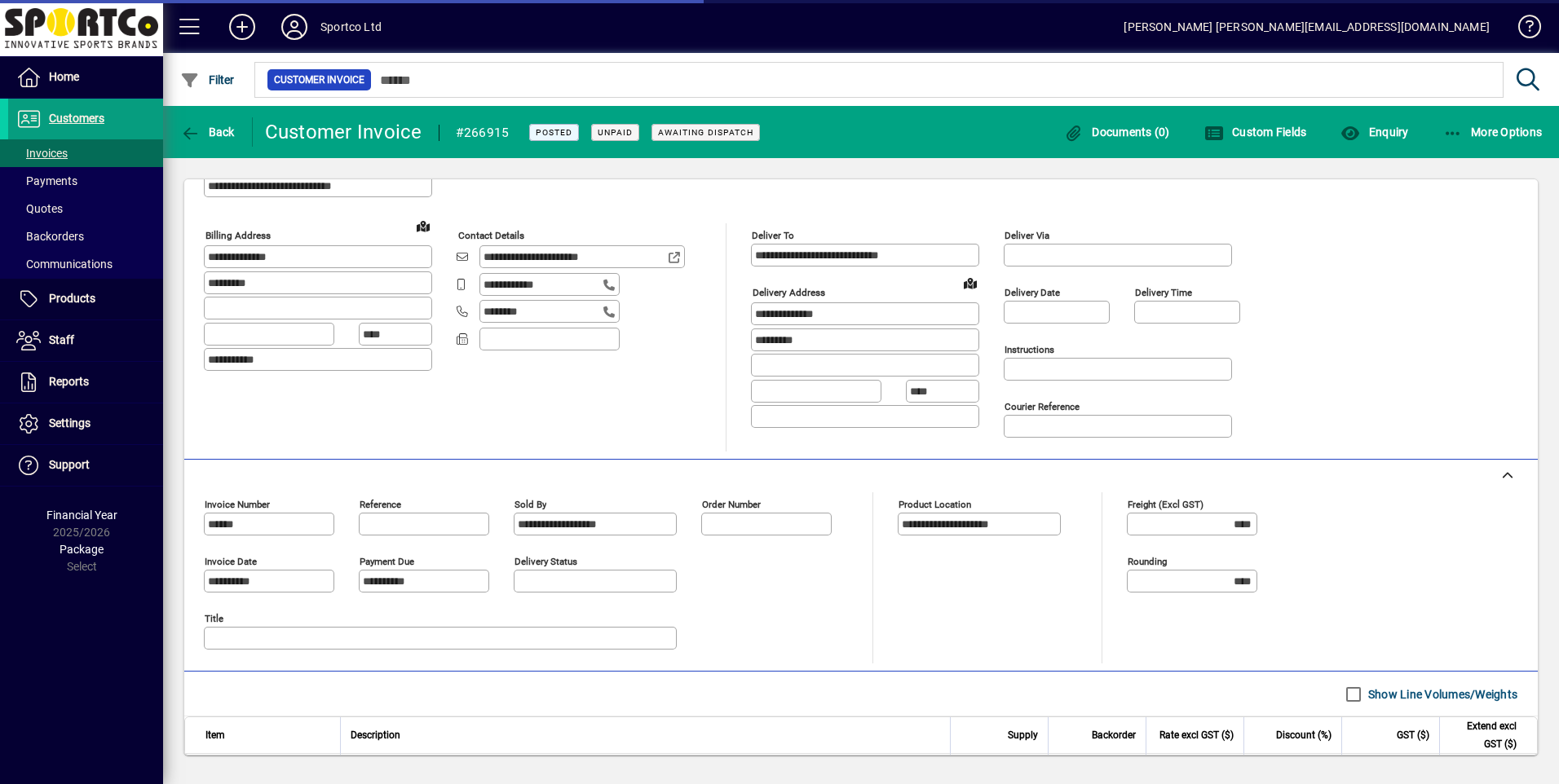
scroll to position [317, 0]
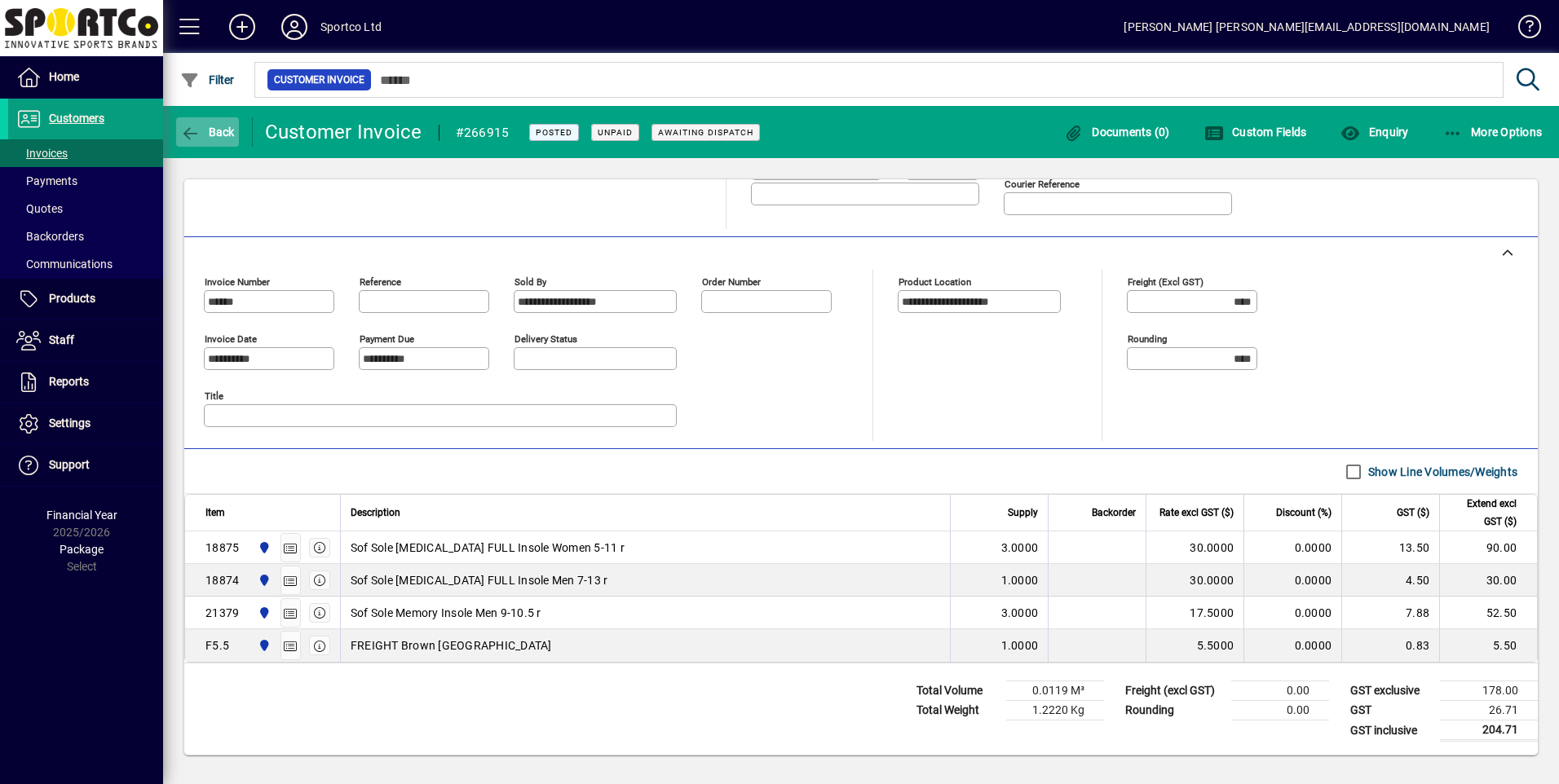
click at [201, 136] on span "Back" at bounding box center [207, 131] width 54 height 13
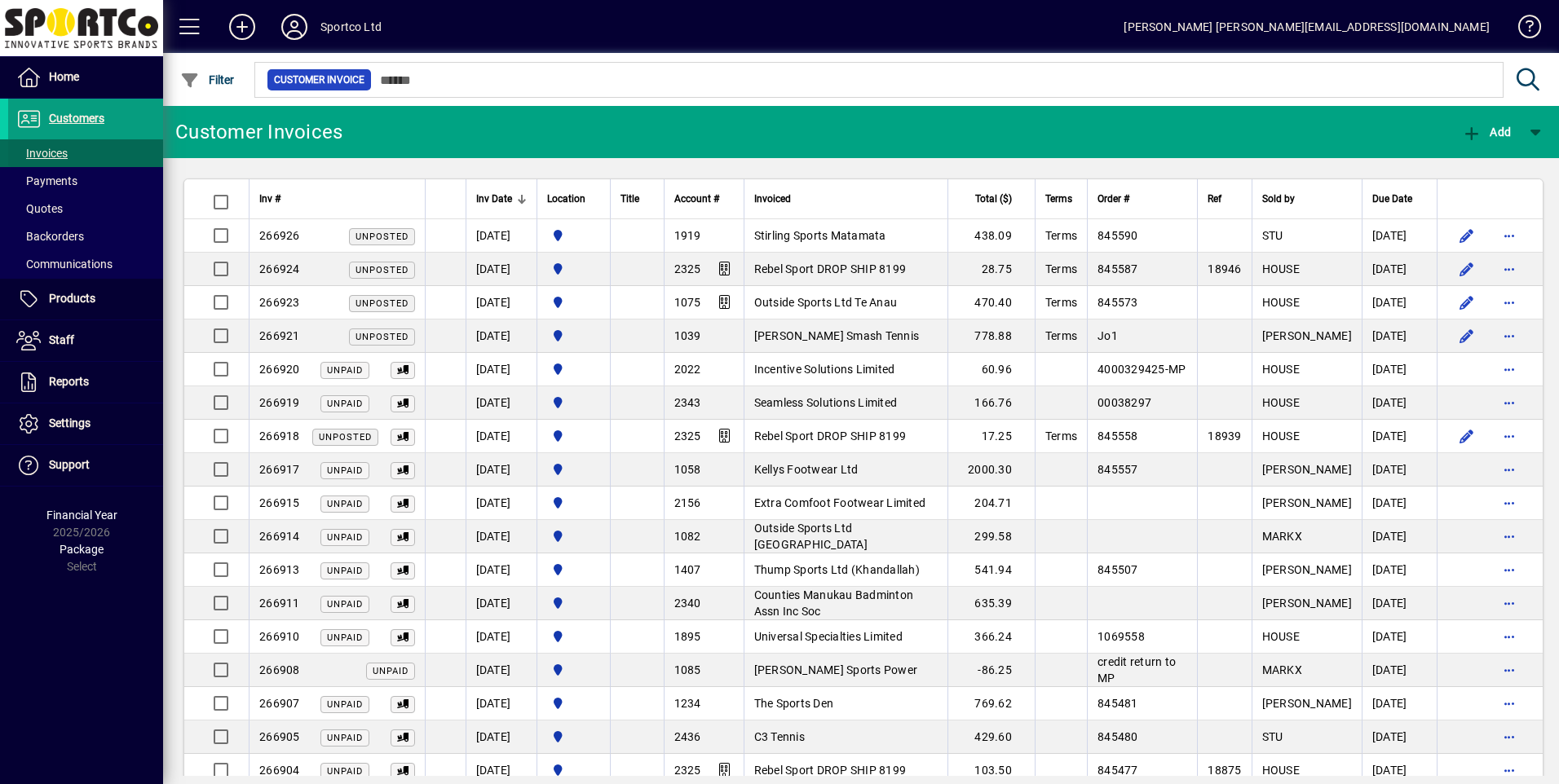
click at [60, 151] on span "Invoices" at bounding box center [42, 153] width 51 height 13
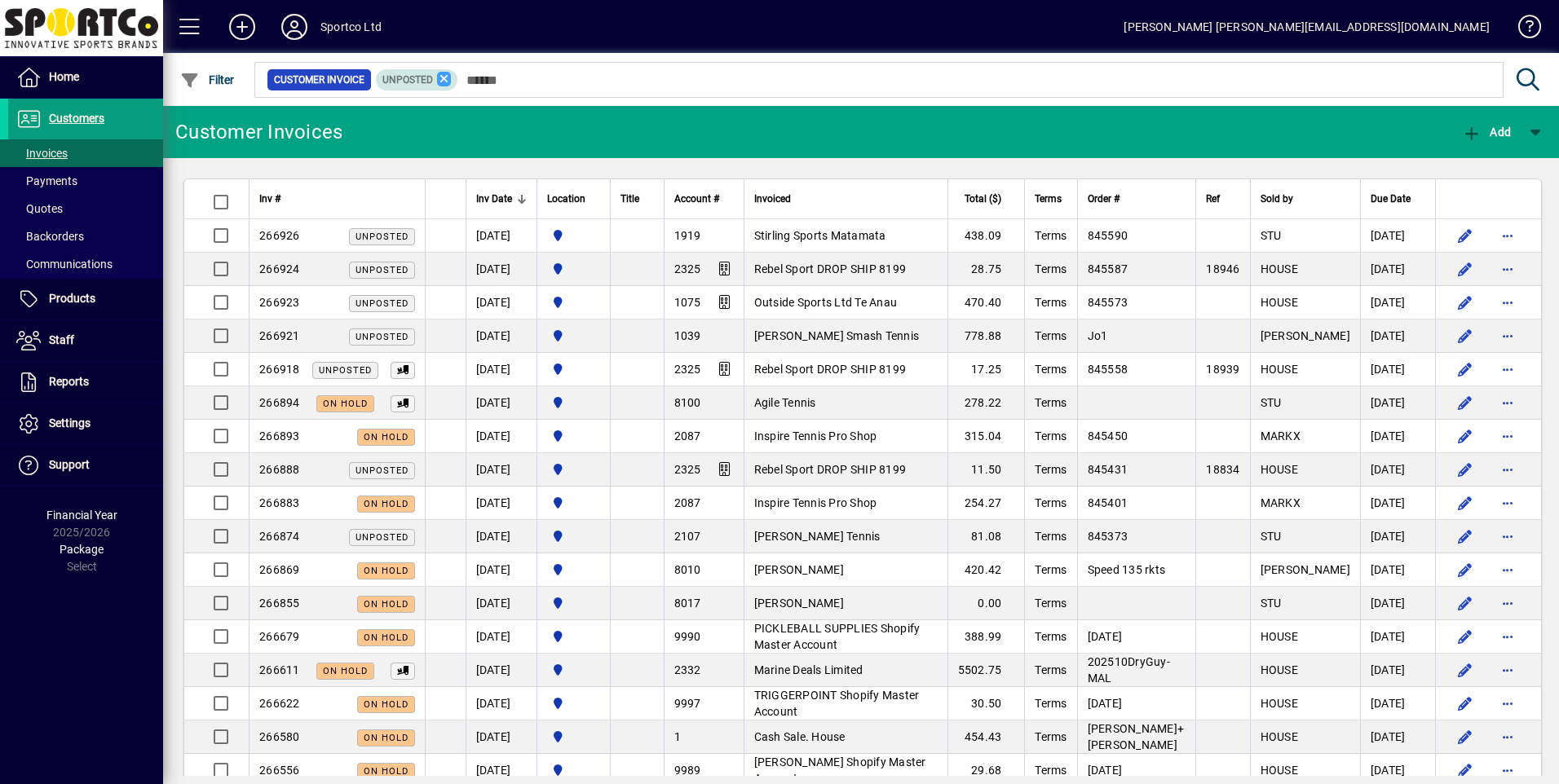
click at [445, 79] on icon at bounding box center [443, 79] width 15 height 15
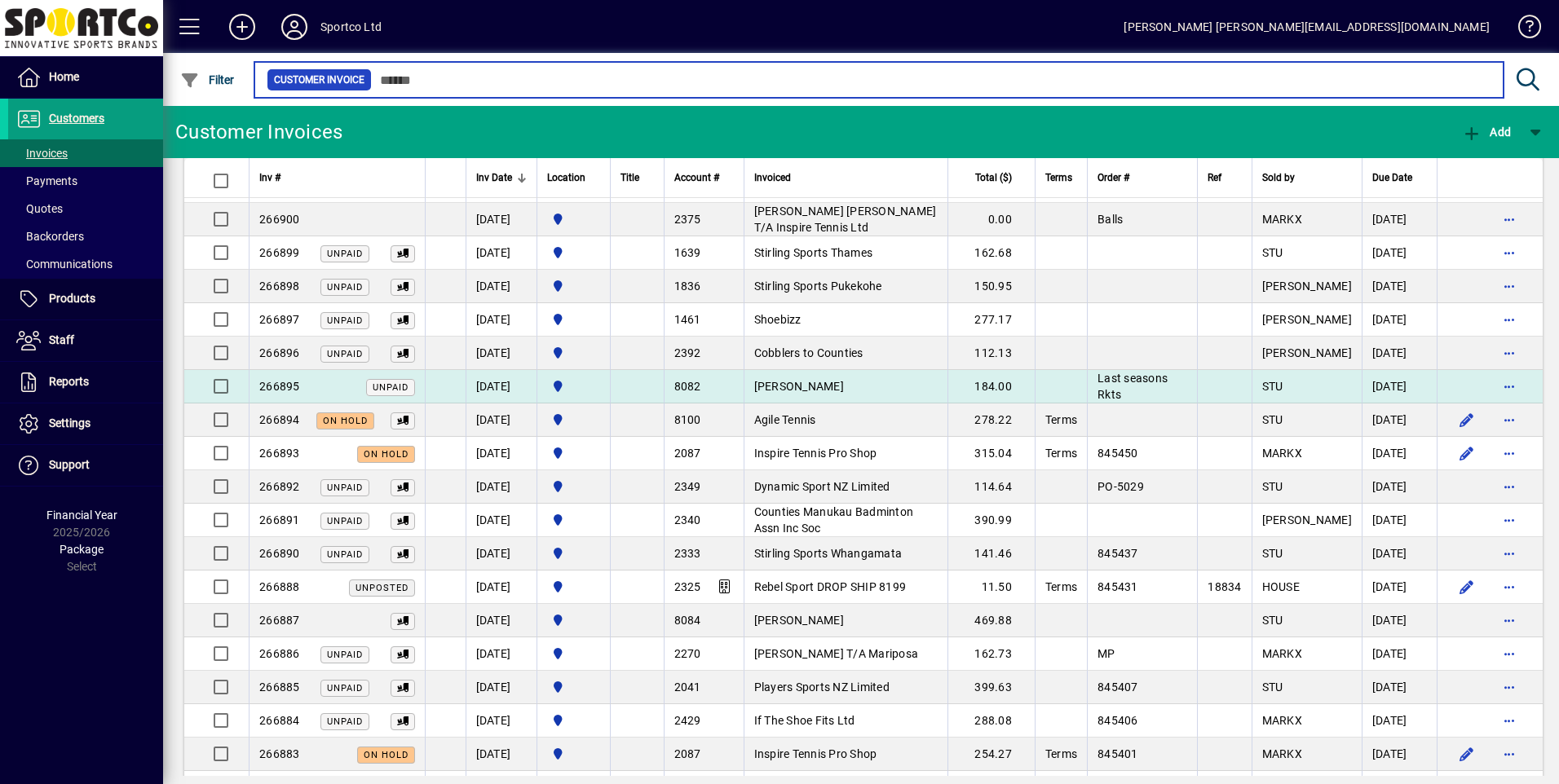
scroll to position [652, 0]
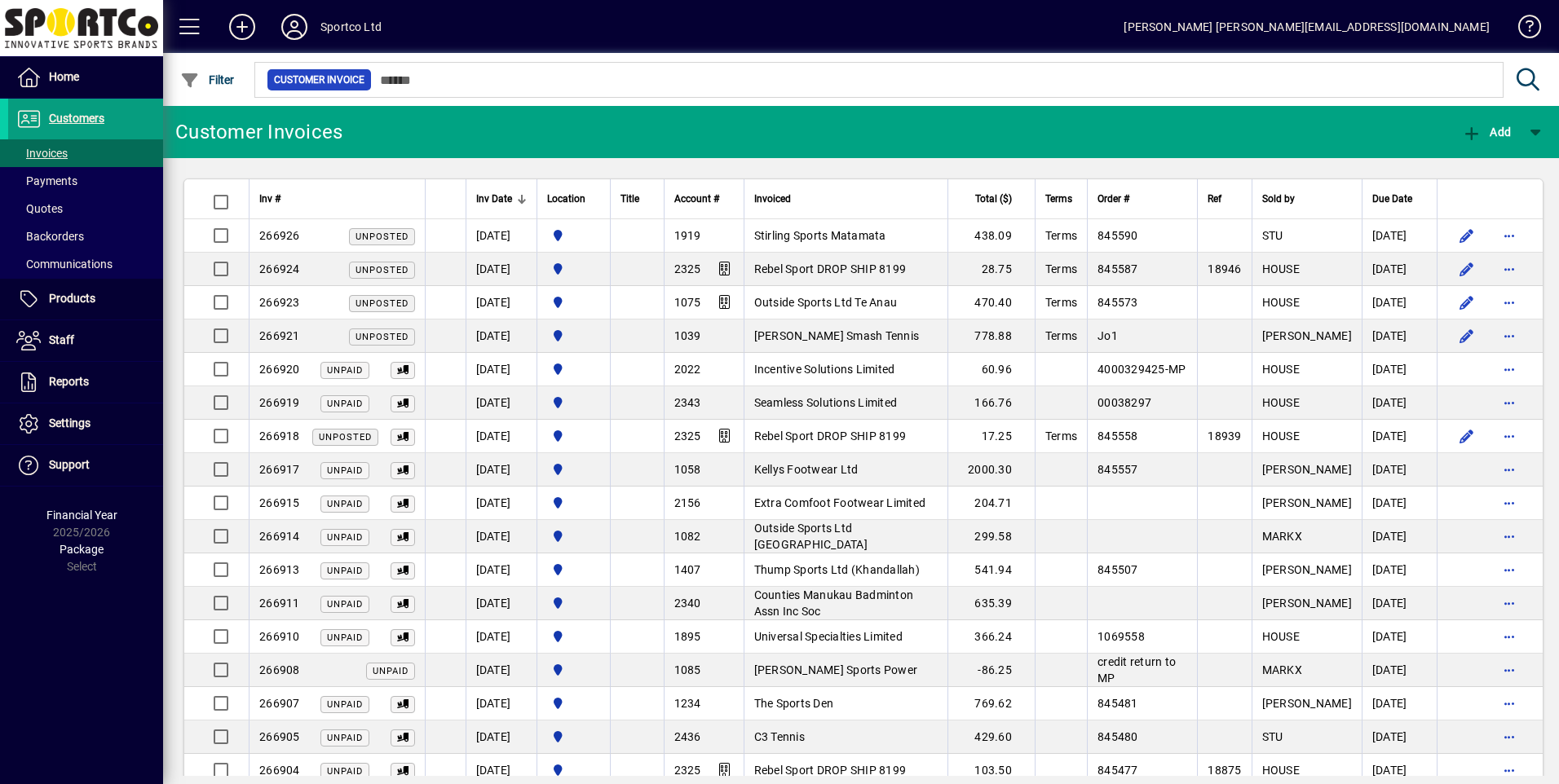
scroll to position [652, 0]
